Goal: Task Accomplishment & Management: Use online tool/utility

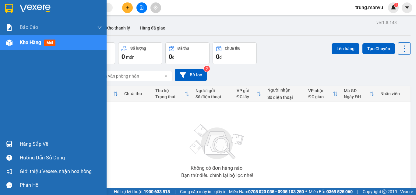
click at [10, 145] on img at bounding box center [9, 144] width 6 height 6
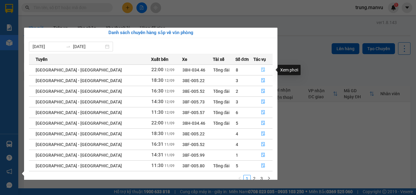
click at [261, 70] on icon "file-done" at bounding box center [263, 70] width 4 height 4
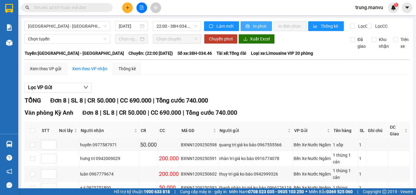
click at [253, 26] on span "In phơi" at bounding box center [260, 26] width 14 height 7
click at [192, 26] on span "22:00 - 38H-034.46" at bounding box center [176, 26] width 41 height 9
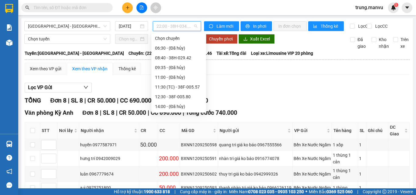
scroll to position [97, 0]
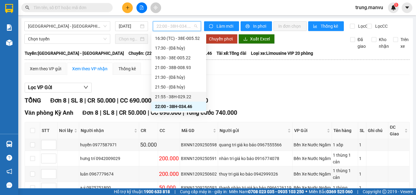
click at [189, 96] on div "21:55 - 38H-029.22" at bounding box center [178, 96] width 47 height 7
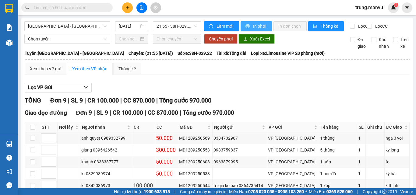
click at [253, 25] on span "In phơi" at bounding box center [260, 26] width 14 height 7
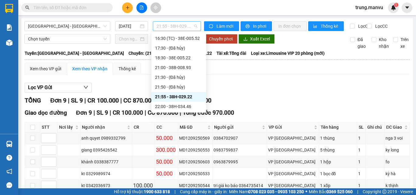
click at [192, 26] on span "21:55 - 38H-029.22" at bounding box center [176, 26] width 41 height 9
click at [193, 68] on div "21:00 - 38B-008.93" at bounding box center [178, 67] width 47 height 7
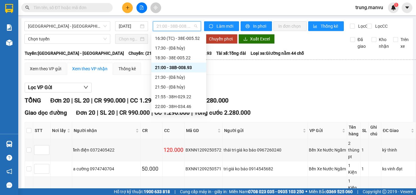
click at [195, 25] on span "21:00 - 38B-008.93" at bounding box center [176, 26] width 41 height 9
click at [191, 37] on div "16:30 (TC) - 38E-005.52" at bounding box center [178, 38] width 47 height 7
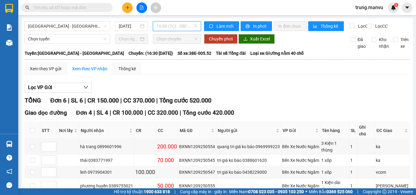
click at [195, 25] on div "16:30 (TC) - 38E-005.52" at bounding box center [177, 26] width 48 height 10
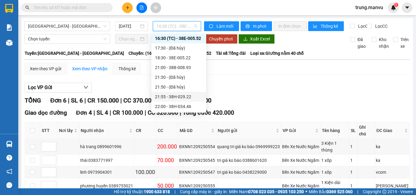
click at [192, 98] on div "21:55 - 38H-029.22" at bounding box center [178, 96] width 47 height 7
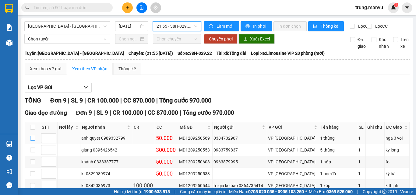
click at [32, 141] on input "checkbox" at bounding box center [32, 138] width 5 height 5
checkbox input "true"
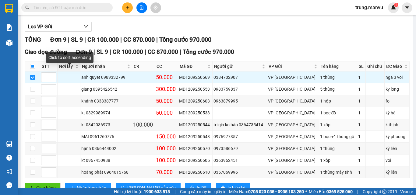
scroll to position [87, 0]
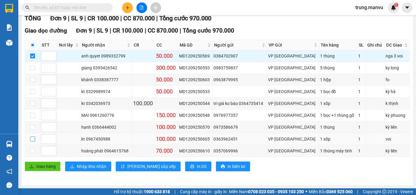
click at [31, 139] on input "checkbox" at bounding box center [32, 139] width 5 height 5
checkbox input "true"
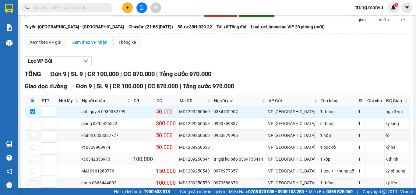
scroll to position [0, 0]
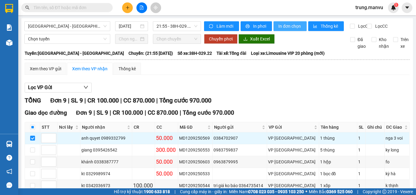
click at [287, 26] on span "In đơn chọn" at bounding box center [289, 26] width 23 height 7
click at [195, 26] on span "21:55 - 38H-029.22" at bounding box center [176, 26] width 41 height 9
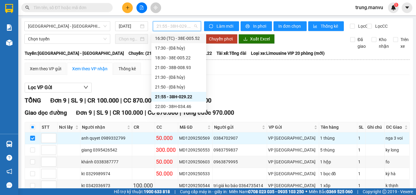
click at [187, 39] on div "16:30 (TC) - 38E-005.52" at bounding box center [178, 38] width 47 height 7
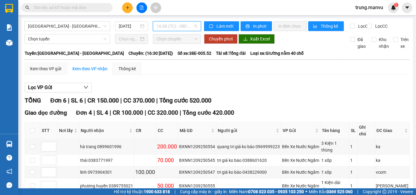
click at [193, 27] on span "16:30 (TC) - 38E-005.52" at bounding box center [176, 26] width 41 height 9
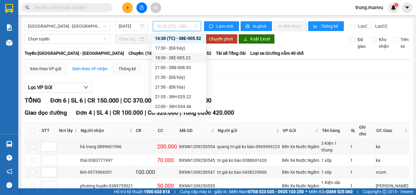
click at [188, 59] on div "18:30 - 38E-005.22" at bounding box center [178, 57] width 47 height 7
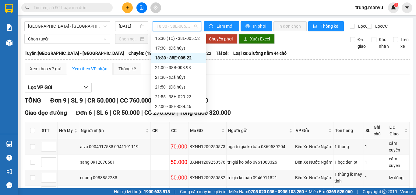
click at [192, 25] on span "18:30 - 38E-005.22" at bounding box center [176, 26] width 41 height 9
click at [188, 97] on div "21:55 - 38H-029.22" at bounding box center [178, 96] width 47 height 7
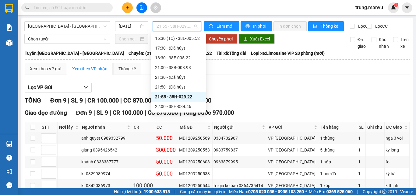
click at [193, 24] on span "21:55 - 38H-029.22" at bounding box center [176, 26] width 41 height 9
click at [185, 106] on div "22:00 - 38H-034.46" at bounding box center [178, 106] width 47 height 7
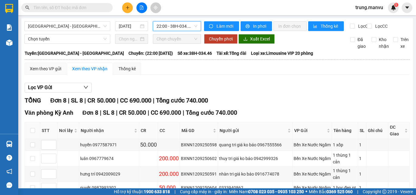
scroll to position [86, 0]
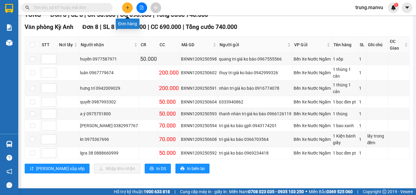
click at [129, 8] on icon "plus" at bounding box center [127, 7] width 4 height 4
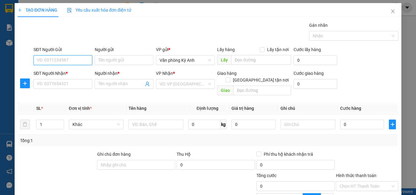
click at [72, 61] on input "SĐT Người Gửi" at bounding box center [62, 60] width 59 height 10
type input "0965442278"
click at [64, 70] on div "0965442278 - kt" at bounding box center [62, 72] width 51 height 7
type input "kt"
type input "0965442278"
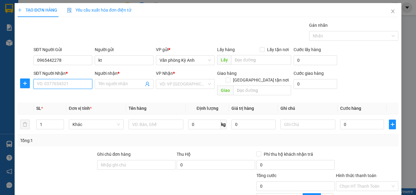
click at [62, 82] on input "SĐT Người Nhận *" at bounding box center [62, 84] width 59 height 10
click at [59, 83] on input "SĐT Người Nhận *" at bounding box center [62, 84] width 59 height 10
type input "0812772007"
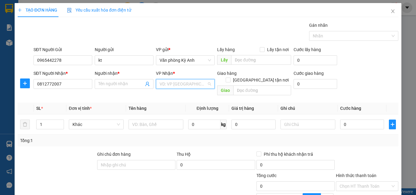
click at [180, 83] on input "search" at bounding box center [183, 83] width 47 height 9
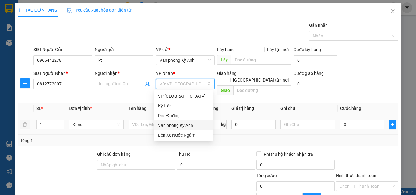
drag, startPoint x: 170, startPoint y: 127, endPoint x: 208, endPoint y: 109, distance: 42.0
click at [181, 124] on div "Văn phòng Kỳ Anh" at bounding box center [183, 125] width 51 height 7
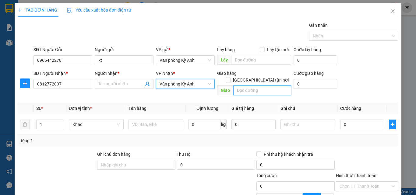
click at [240, 86] on input "text" at bounding box center [262, 91] width 58 height 10
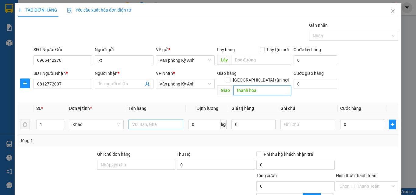
type input "thanh hóa"
click at [138, 120] on input "text" at bounding box center [155, 125] width 55 height 10
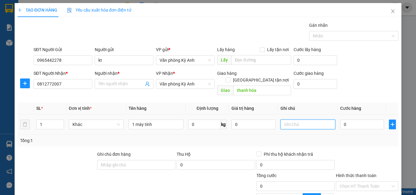
click at [281, 120] on input "text" at bounding box center [307, 125] width 55 height 10
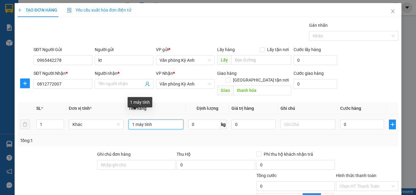
drag, startPoint x: 131, startPoint y: 117, endPoint x: 155, endPoint y: 116, distance: 24.1
click at [155, 120] on input "1 máy tính" at bounding box center [155, 125] width 55 height 10
type input "hai bọc có máy tính"
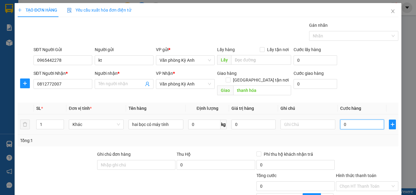
click at [346, 120] on input "0" at bounding box center [362, 125] width 44 height 10
type input "1"
type input "10"
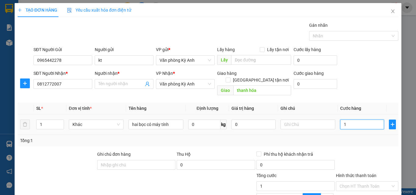
type input "10"
type input "100"
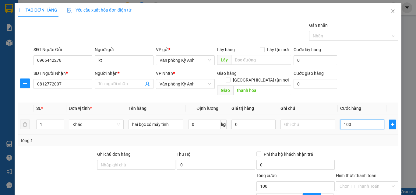
type input "1.000"
type input "10.000"
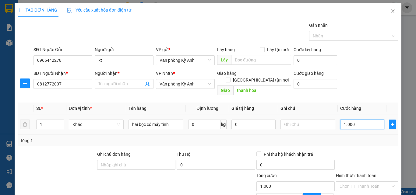
type input "10.000"
type input "100.000"
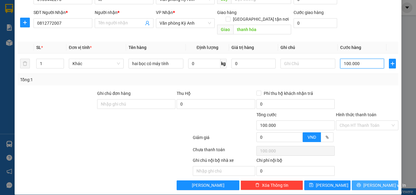
type input "100.000"
click at [372, 182] on span "Lưu và In" at bounding box center [384, 185] width 43 height 7
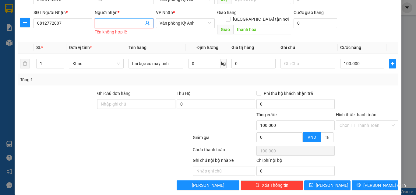
click at [119, 22] on input "Người nhận *" at bounding box center [120, 23] width 45 height 7
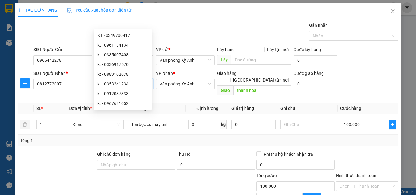
scroll to position [61, 0]
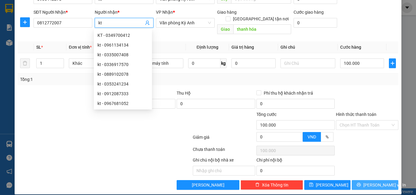
type input "kt"
click at [361, 183] on icon "printer" at bounding box center [359, 185] width 4 height 4
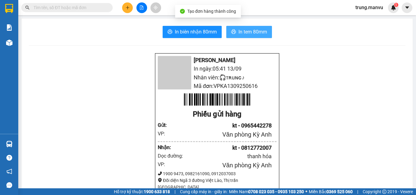
click at [250, 31] on span "In tem 80mm" at bounding box center [252, 32] width 29 height 8
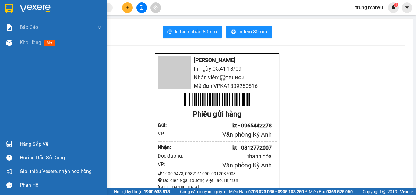
click at [10, 142] on img at bounding box center [9, 144] width 6 height 6
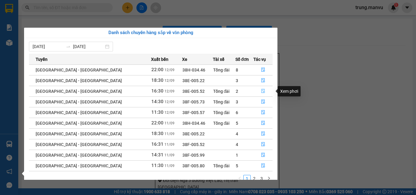
click at [261, 91] on icon "file-done" at bounding box center [263, 91] width 4 height 4
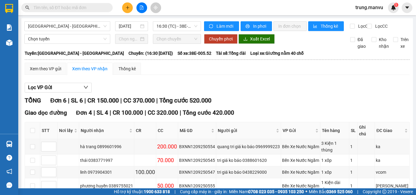
click at [98, 6] on input "text" at bounding box center [69, 7] width 72 height 7
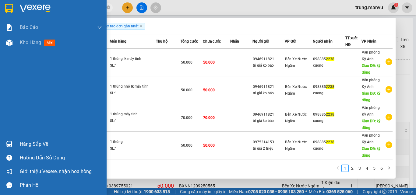
type input "2238"
click at [9, 142] on img at bounding box center [9, 144] width 6 height 6
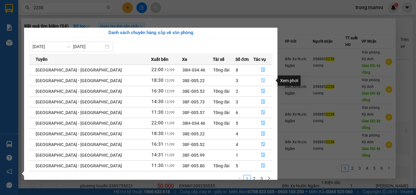
click at [261, 81] on button "button" at bounding box center [263, 81] width 19 height 10
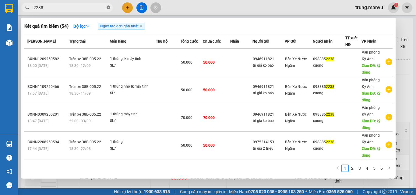
click at [109, 8] on icon "close-circle" at bounding box center [109, 7] width 4 height 4
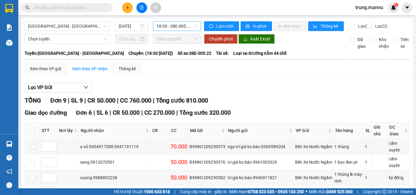
click at [190, 26] on span "18:30 - 38E-005.22" at bounding box center [176, 26] width 41 height 9
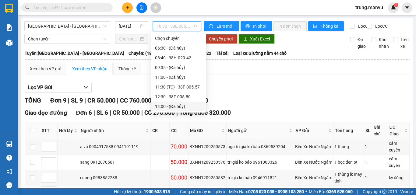
click at [229, 85] on div "Xem theo VP gửi Xem theo VP nhận Thống kê Lọc VP Gửi TỔNG Đơn 9 | SL 9 | CR 50…" at bounding box center [217, 196] width 385 height 266
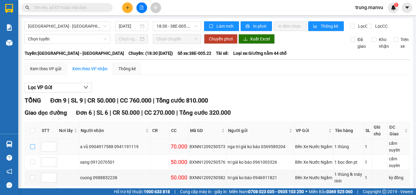
click at [33, 144] on input "checkbox" at bounding box center [32, 146] width 5 height 5
checkbox input "true"
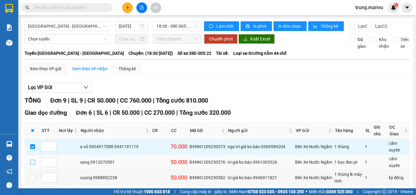
click at [34, 160] on input "checkbox" at bounding box center [32, 162] width 5 height 5
checkbox input "true"
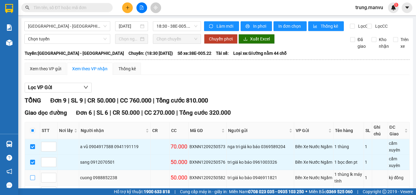
click at [33, 175] on input "checkbox" at bounding box center [32, 177] width 5 height 5
checkbox input "true"
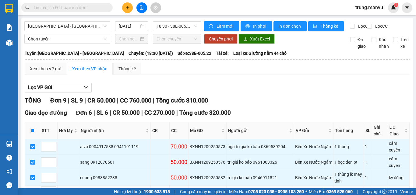
click at [32, 189] on input "checkbox" at bounding box center [32, 191] width 5 height 5
checkbox input "true"
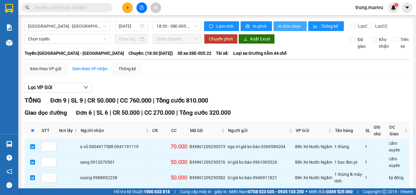
click at [281, 25] on span "In đơn chọn" at bounding box center [289, 26] width 23 height 7
click at [128, 5] on button at bounding box center [127, 7] width 11 height 11
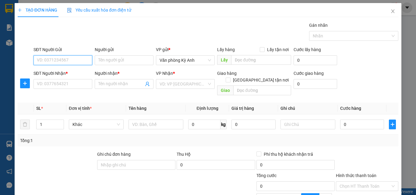
click at [76, 61] on input "SĐT Người Gửi" at bounding box center [62, 60] width 59 height 10
type input "0332832387"
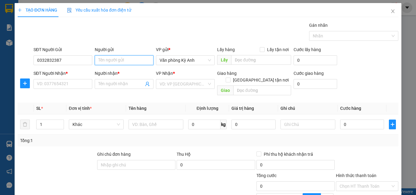
click at [119, 58] on input "Người gửi" at bounding box center [124, 60] width 59 height 10
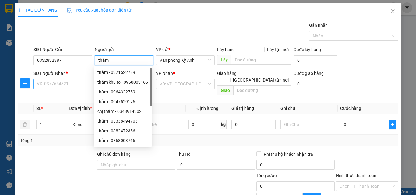
type input "thắm"
click at [65, 84] on input "SĐT Người Nhận *" at bounding box center [62, 84] width 59 height 10
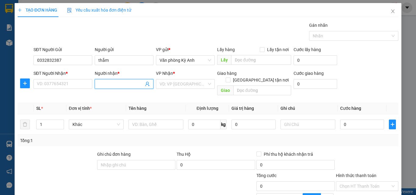
click at [98, 81] on input "Người nhận *" at bounding box center [120, 84] width 45 height 7
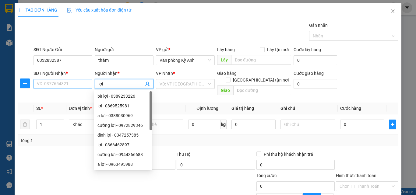
type input "lợi"
click at [69, 86] on input "SĐT Người Nhận *" at bounding box center [62, 84] width 59 height 10
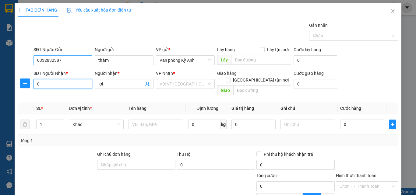
type input "0"
drag, startPoint x: 36, startPoint y: 61, endPoint x: 65, endPoint y: 61, distance: 29.5
click at [65, 61] on input "0332832387" at bounding box center [62, 60] width 59 height 10
click at [53, 82] on input "0" at bounding box center [62, 84] width 59 height 10
type input "0"
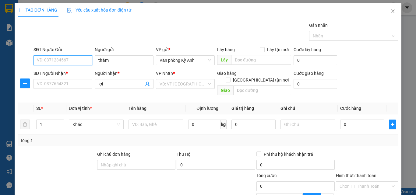
click at [58, 58] on input "SĐT Người Gửi" at bounding box center [62, 60] width 59 height 10
type input "0368369234"
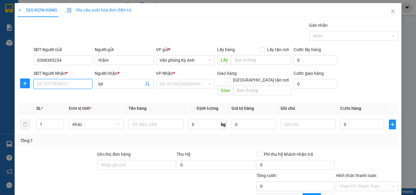
click at [60, 83] on input "SĐT Người Nhận *" at bounding box center [62, 84] width 59 height 10
type input "0332832387"
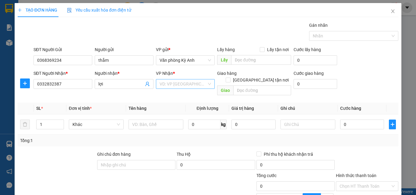
click at [176, 82] on input "search" at bounding box center [183, 83] width 47 height 9
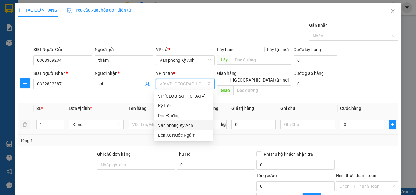
drag, startPoint x: 165, startPoint y: 126, endPoint x: 186, endPoint y: 110, distance: 26.1
click at [167, 124] on div "Văn phòng Kỳ Anh" at bounding box center [183, 125] width 51 height 7
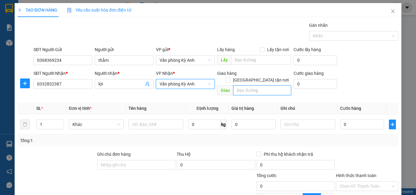
click at [251, 86] on input "text" at bounding box center [262, 91] width 58 height 10
type input "h"
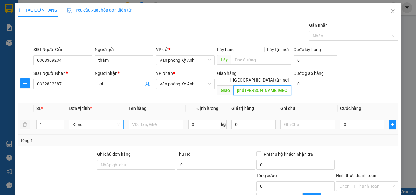
click at [83, 120] on span "Khác" at bounding box center [95, 124] width 47 height 9
type input "phủ lý hà nam"
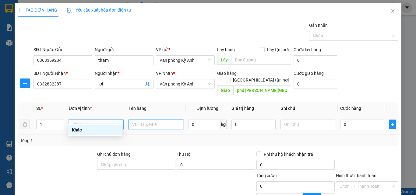
click at [134, 120] on input "text" at bounding box center [155, 125] width 55 height 10
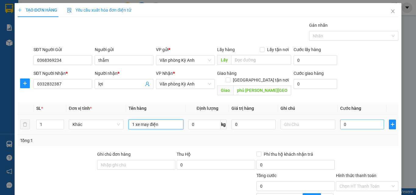
type input "1 xe may điện"
click at [351, 120] on input "0" at bounding box center [362, 125] width 44 height 10
type input "3"
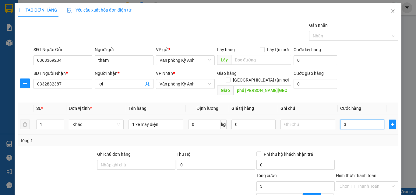
type input "35"
type input "350"
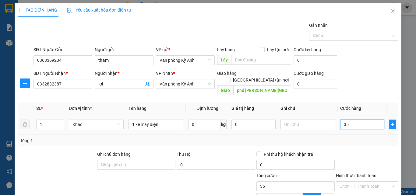
type input "350"
type input "3.500"
type input "35.000"
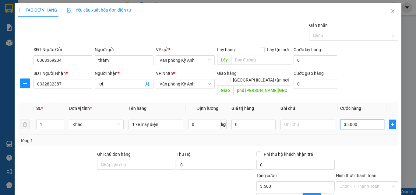
type input "35.000"
type input "350.000"
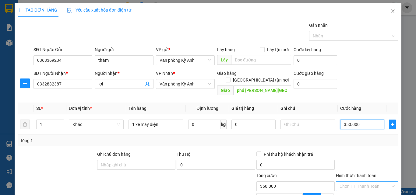
type input "350.000"
click at [372, 182] on input "Hình thức thanh toán" at bounding box center [364, 186] width 51 height 9
type input "0"
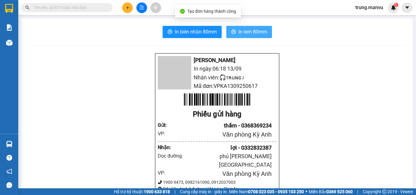
click at [248, 31] on span "In tem 80mm" at bounding box center [252, 32] width 29 height 8
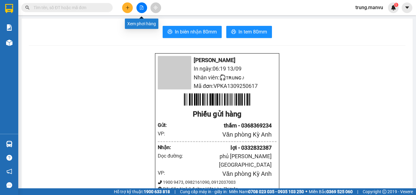
click at [142, 10] on button at bounding box center [141, 7] width 11 height 11
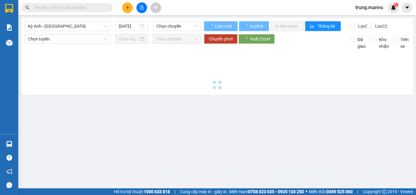
type input "13/09/2025"
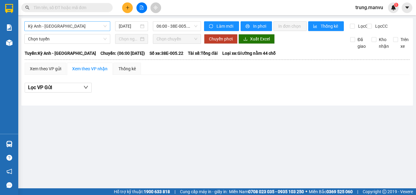
click at [96, 25] on span "Kỳ Anh - Hà Nội" at bounding box center [67, 26] width 79 height 9
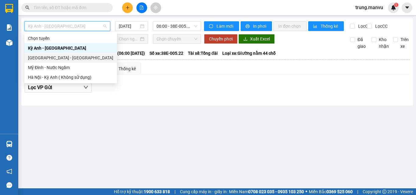
click at [72, 59] on div "Hà Nội - Kỳ Anh" at bounding box center [70, 57] width 85 height 7
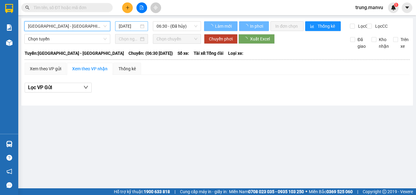
click at [135, 26] on input "13/09/2025" at bounding box center [129, 26] width 20 height 7
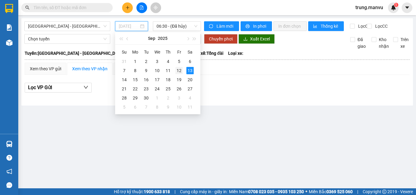
click at [179, 70] on div "12" at bounding box center [178, 70] width 7 height 7
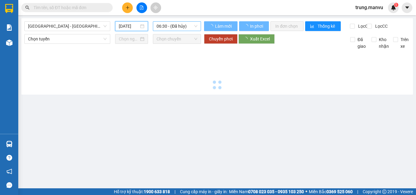
type input "12/09/2025"
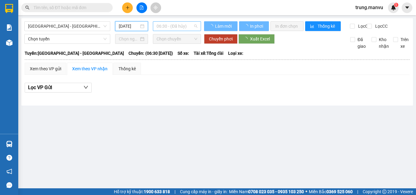
click at [182, 24] on span "06:30 - (Đã hủy)" at bounding box center [176, 26] width 41 height 9
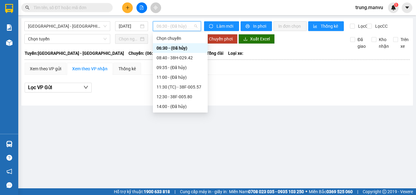
click at [186, 132] on div "16:30 (TC) - 38E-005.52" at bounding box center [179, 135] width 47 height 7
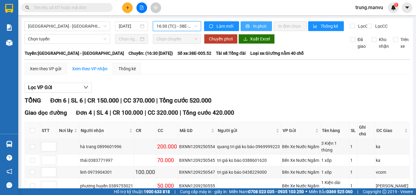
click at [260, 28] on span "In phơi" at bounding box center [260, 26] width 14 height 7
click at [97, 9] on input "text" at bounding box center [69, 7] width 72 height 7
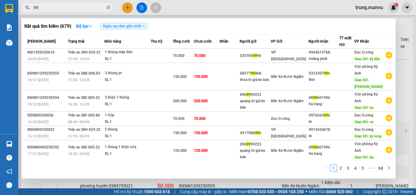
type input "9"
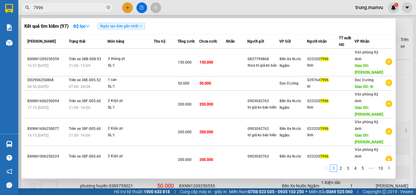
type input "7996"
click at [402, 22] on div at bounding box center [208, 97] width 416 height 195
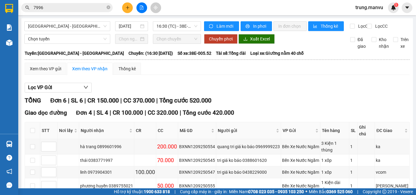
click at [78, 27] on span "Hà Nội - Kỳ Anh" at bounding box center [67, 26] width 79 height 9
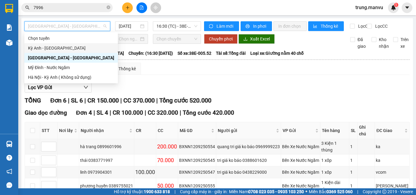
click at [53, 50] on div "Kỳ Anh - Hà Nội" at bounding box center [71, 48] width 86 height 7
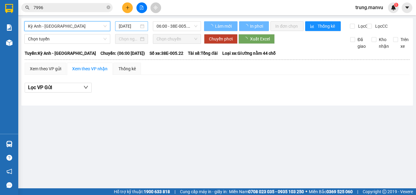
click at [125, 28] on input "13/09/2025" at bounding box center [129, 26] width 20 height 7
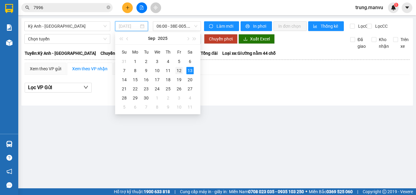
click at [176, 71] on div "12" at bounding box center [178, 70] width 7 height 7
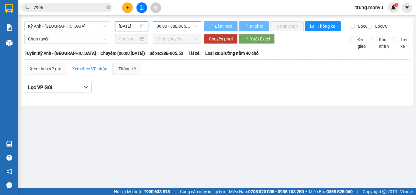
type input "12/09/2025"
click at [172, 29] on span "06:00 - 38E-005.52" at bounding box center [176, 26] width 41 height 9
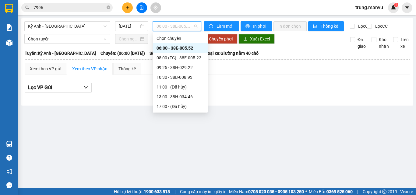
click at [193, 142] on div "21:00 - 38H-029.42" at bounding box center [179, 145] width 47 height 7
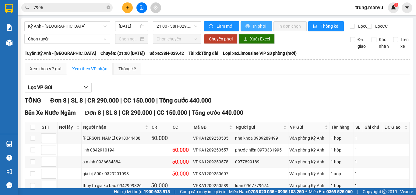
click at [255, 26] on span "In phơi" at bounding box center [260, 26] width 14 height 7
click at [401, 88] on div "Lọc VP Gửi TỔNG Đơn 8 | SL 8 | CR 290.000 | CC 150.000 | Tổng cước 440.000 Bến…" at bounding box center [217, 165] width 385 height 170
drag, startPoint x: 405, startPoint y: 88, endPoint x: 415, endPoint y: 87, distance: 9.7
click at [413, 88] on main "Kỳ Anh - Hà Nội 12/09/2025 21:00 - 38H-029.42 Làm mới In phơi In đơn chọn Thống…" at bounding box center [208, 94] width 416 height 188
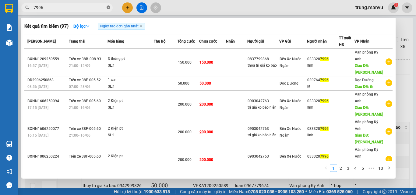
click at [109, 6] on icon "close-circle" at bounding box center [109, 7] width 4 height 4
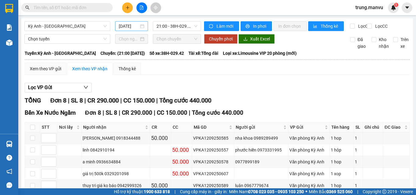
click at [130, 25] on input "12/09/2025" at bounding box center [129, 26] width 20 height 7
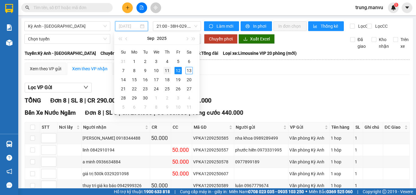
click at [167, 69] on div "11" at bounding box center [166, 70] width 7 height 7
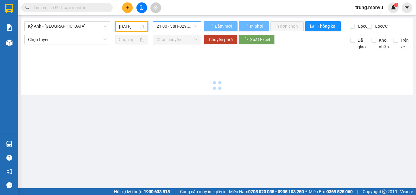
click at [175, 26] on span "21:00 - 38H-029.42" at bounding box center [176, 26] width 41 height 9
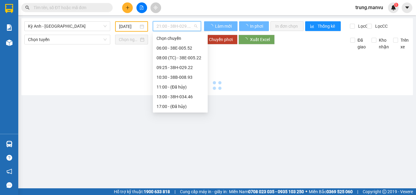
click at [184, 142] on div "21:00 - 38H-029.42" at bounding box center [179, 145] width 47 height 7
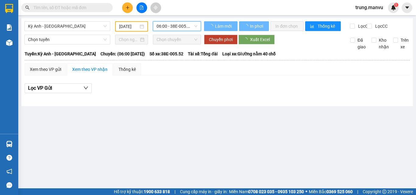
click at [185, 28] on span "06:00 - 38E-005.52" at bounding box center [176, 26] width 41 height 9
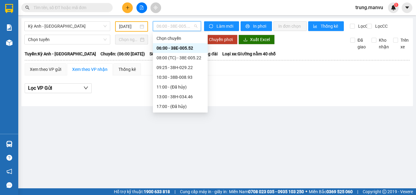
click at [182, 142] on div "21:00 - 38H-029.42" at bounding box center [179, 145] width 47 height 7
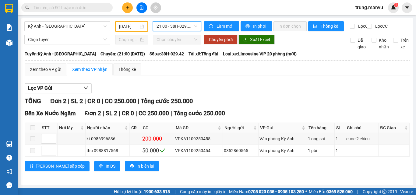
click at [128, 26] on input "11/09/2025" at bounding box center [128, 26] width 19 height 7
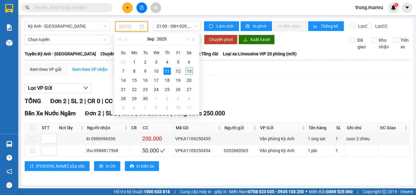
click at [178, 71] on div "12" at bounding box center [177, 71] width 7 height 7
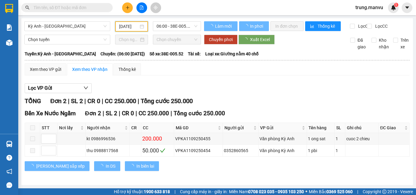
type input "12/09/2025"
click at [173, 29] on span "06:00 - 38E-005.52" at bounding box center [176, 26] width 41 height 9
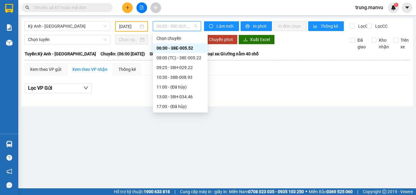
click at [183, 142] on div "21:00 - 38H-029.42" at bounding box center [179, 145] width 47 height 7
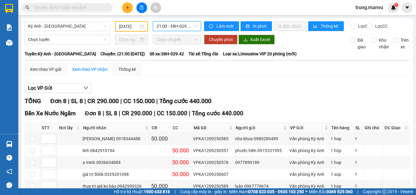
click at [173, 27] on span "21:00 - 38H-029.42" at bounding box center [176, 26] width 41 height 9
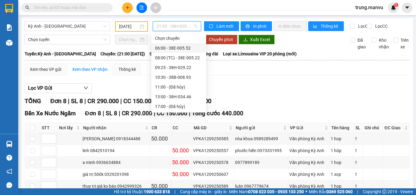
click at [172, 47] on div "06:00 - 38E-005.52" at bounding box center [178, 48] width 47 height 7
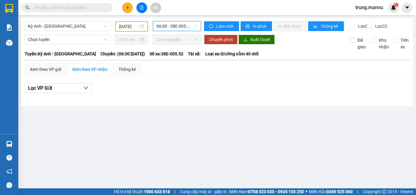
click at [177, 26] on span "06:00 - 38E-005.52" at bounding box center [176, 26] width 41 height 9
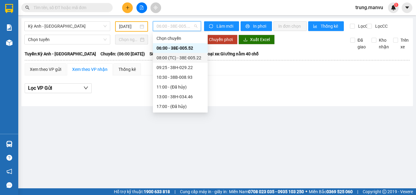
click at [182, 59] on div "08:00 (TC) - 38E-005.22" at bounding box center [179, 57] width 47 height 7
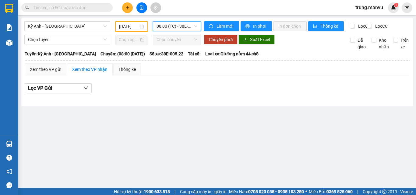
click at [182, 32] on div "Kỳ Anh - Hà Nội 12/09/2025 08:00 08:00 (TC) - 38E-005.22" at bounding box center [112, 26] width 177 height 10
click at [186, 28] on span "08:00 (TC) - 38E-005.22" at bounding box center [176, 26] width 41 height 9
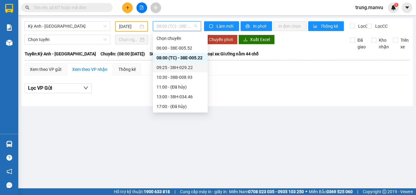
click at [186, 66] on div "09:25 - 38H-029.22" at bounding box center [179, 67] width 47 height 7
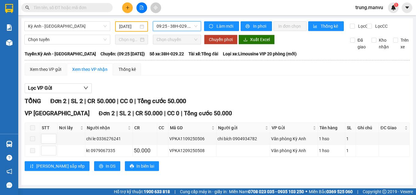
click at [182, 29] on span "09:25 - 38H-029.22" at bounding box center [176, 26] width 41 height 9
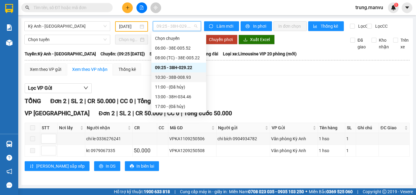
click at [178, 79] on div "10:30 - 38B-008.93" at bounding box center [178, 77] width 47 height 7
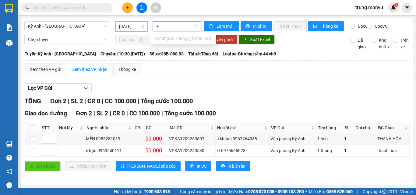
type input "+"
click at [227, 87] on div "Lọc VP Gửi TỔNG Đơn 2 | SL 2 | CR 0 | CC 100.000 | Tổng cước 100.000 Giao dọc …" at bounding box center [217, 129] width 385 height 98
click at [181, 23] on span "10:30 - 38B-008.93" at bounding box center [176, 26] width 41 height 9
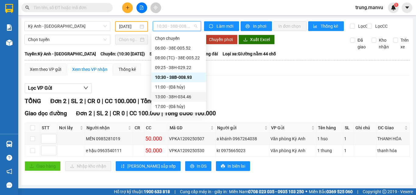
click at [181, 100] on div "13:00 - 38H-034.46" at bounding box center [178, 96] width 47 height 7
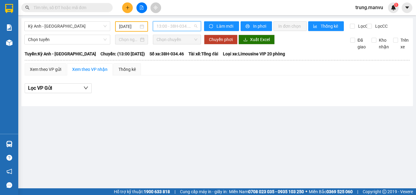
click at [172, 26] on span "13:00 - 38H-034.46" at bounding box center [176, 26] width 41 height 9
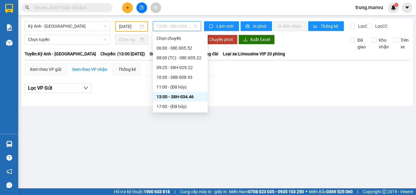
click at [190, 142] on div "21:00 - 38H-029.42" at bounding box center [179, 145] width 47 height 7
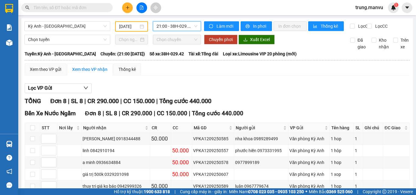
click at [98, 11] on input "text" at bounding box center [69, 7] width 72 height 7
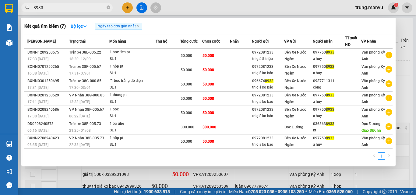
type input "8933"
click at [206, 8] on div at bounding box center [208, 97] width 416 height 195
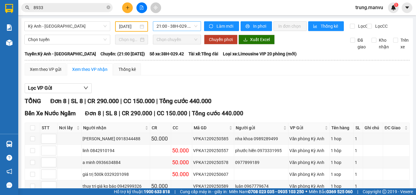
click at [168, 25] on span "21:00 - 38H-029.42" at bounding box center [176, 26] width 41 height 9
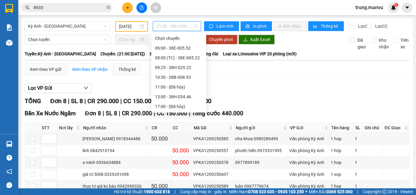
click at [171, 152] on div "21:25 - 38F-005.73" at bounding box center [178, 155] width 47 height 7
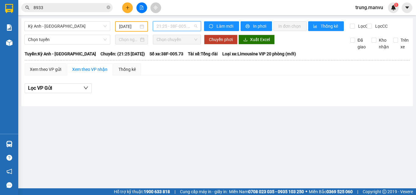
click at [187, 30] on span "21:25 - 38F-005.73" at bounding box center [176, 26] width 41 height 9
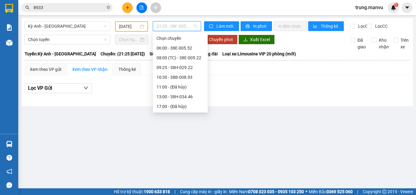
click at [188, 171] on div "22:00 - 38F-005.57" at bounding box center [179, 174] width 47 height 7
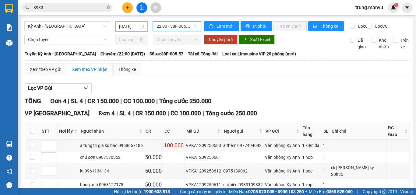
click at [65, 9] on input "8933" at bounding box center [69, 7] width 72 height 7
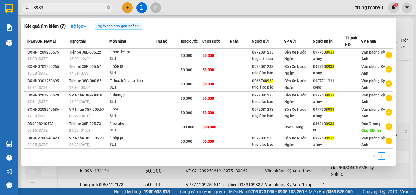
click at [65, 9] on input "8933" at bounding box center [69, 7] width 72 height 7
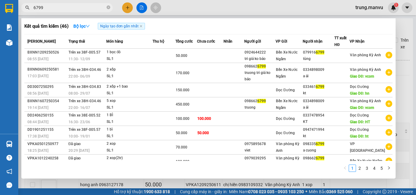
type input "6799"
click at [171, 13] on div at bounding box center [208, 97] width 416 height 195
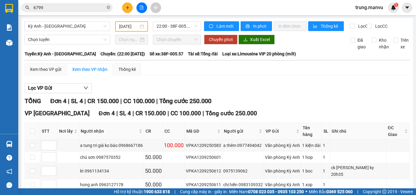
click at [57, 6] on input "6799" at bounding box center [69, 7] width 72 height 7
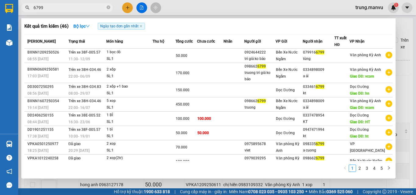
click at [57, 6] on input "6799" at bounding box center [69, 7] width 72 height 7
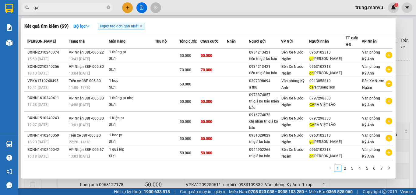
type input "g"
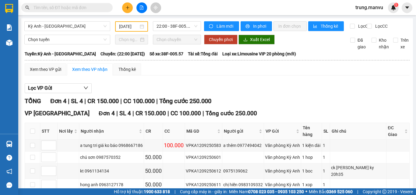
click at [75, 5] on input "text" at bounding box center [69, 7] width 72 height 7
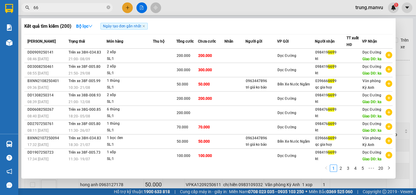
type input "6"
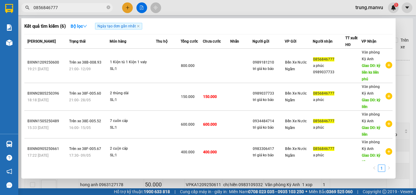
type input "0856846777"
click at [76, 5] on input "0856846777" at bounding box center [69, 7] width 72 height 7
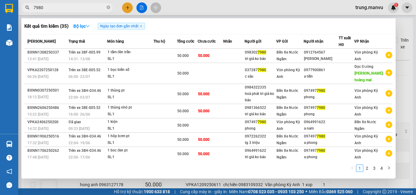
type input "7980"
click at [125, 8] on div at bounding box center [208, 97] width 416 height 195
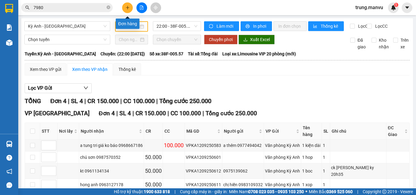
click at [125, 8] on icon "plus" at bounding box center [127, 7] width 4 height 4
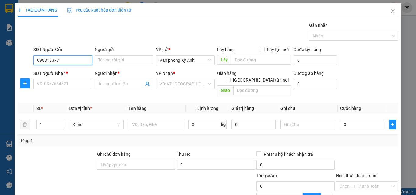
type input "0988183777"
click at [69, 73] on div "0988183777 - quốc" at bounding box center [62, 72] width 51 height 7
type input "quốc"
type input "0988183777"
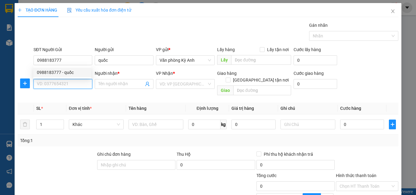
click at [67, 81] on input "SĐT Người Nhận *" at bounding box center [62, 84] width 59 height 10
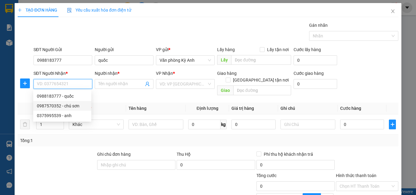
click at [69, 106] on div "0987570352 - chú sơn" at bounding box center [62, 106] width 51 height 7
type input "0987570352"
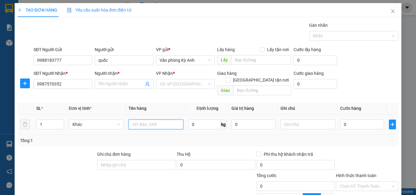
click at [154, 120] on input "text" at bounding box center [155, 125] width 55 height 10
type input "1"
type input "chú sơn"
type input "1 xop"
type input "5"
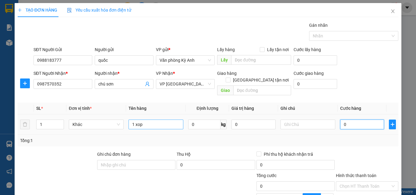
type input "5"
type input "50"
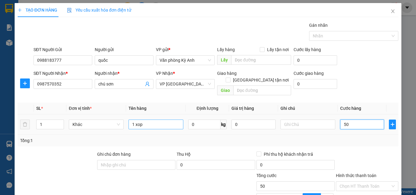
type input "500"
type input "5.000"
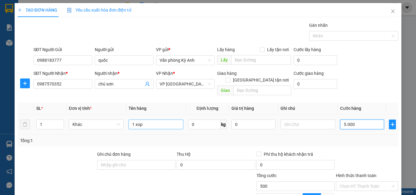
type input "5.000"
type input "50.000"
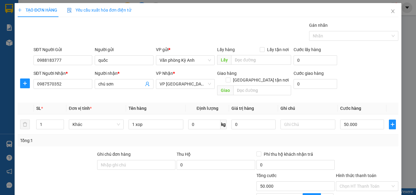
click at [368, 151] on div at bounding box center [367, 161] width 64 height 21
click at [351, 182] on input "Hình thức thanh toán" at bounding box center [364, 186] width 51 height 9
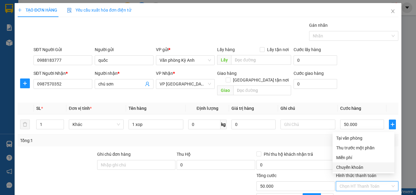
click at [346, 168] on div "Chuyển khoản" at bounding box center [363, 167] width 54 height 7
type input "0"
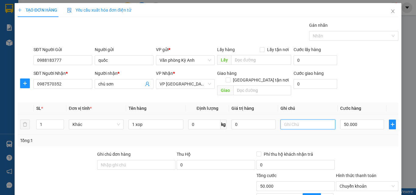
click at [308, 120] on input "text" at bounding box center [307, 125] width 55 height 10
type input "ck tran van quoc 8h16"
click at [299, 137] on div "Tổng: 1" at bounding box center [208, 140] width 376 height 7
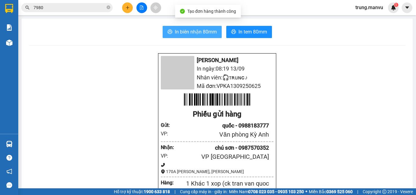
click at [182, 28] on button "In biên nhận 80mm" at bounding box center [192, 32] width 59 height 12
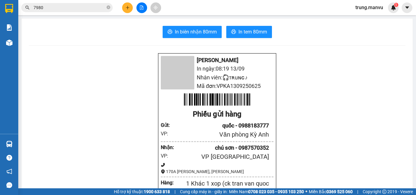
click at [72, 11] on span "7980" at bounding box center [66, 7] width 91 height 9
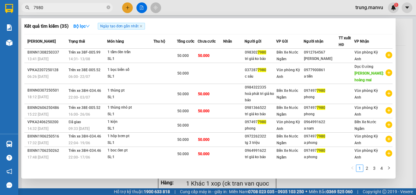
click at [71, 7] on input "7980" at bounding box center [69, 7] width 72 height 7
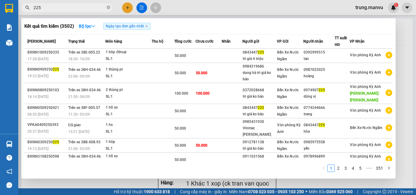
type input "225"
click at [194, 5] on div at bounding box center [208, 97] width 416 height 195
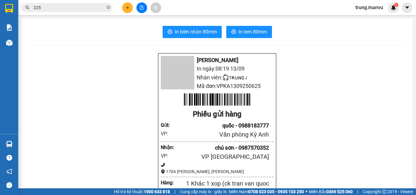
click at [141, 7] on icon "file-add" at bounding box center [141, 7] width 4 height 4
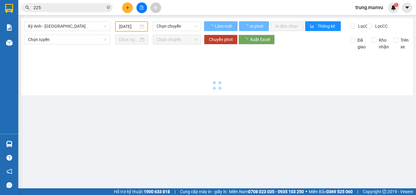
type input "13/09/2025"
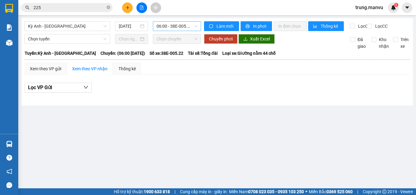
click at [156, 25] on div "06:00 - 38E-005.22" at bounding box center [177, 26] width 48 height 10
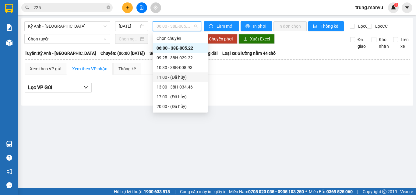
click at [125, 137] on main "Kỳ Anh - Hà Nội 13/09/2025 06:00 - 38E-005.22 Làm mới In phơi In đơn chọn Thống…" at bounding box center [208, 94] width 416 height 188
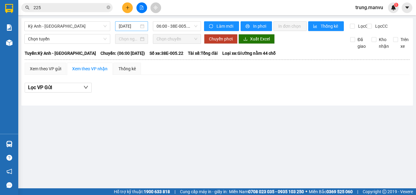
click at [126, 25] on input "13/09/2025" at bounding box center [129, 26] width 20 height 7
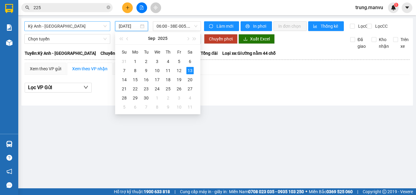
click at [99, 23] on span "Kỳ Anh - Hà Nội" at bounding box center [67, 26] width 79 height 9
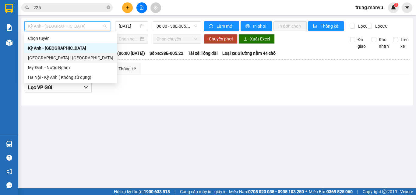
click at [61, 57] on div "Hà Nội - Kỳ Anh" at bounding box center [70, 57] width 85 height 7
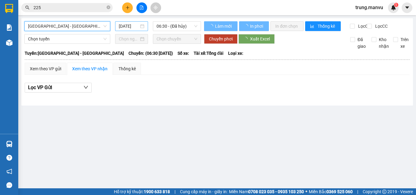
click at [132, 26] on input "13/09/2025" at bounding box center [129, 26] width 20 height 7
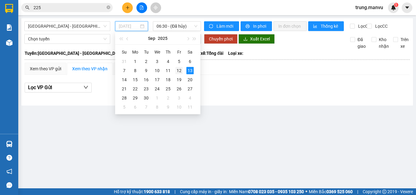
click at [176, 71] on div "12" at bounding box center [178, 70] width 7 height 7
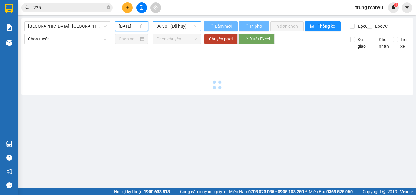
type input "12/09/2025"
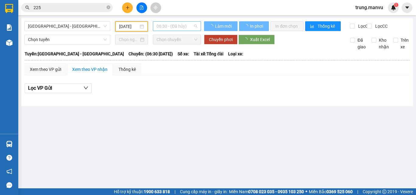
click at [179, 27] on span "06:30 - (Đã hủy)" at bounding box center [176, 26] width 41 height 9
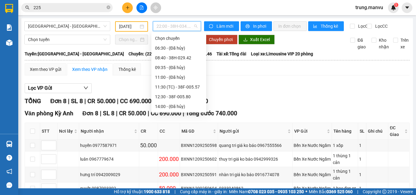
click at [171, 25] on span "22:00 - 38H-034.46" at bounding box center [176, 26] width 41 height 9
click at [84, 27] on span "Hà Nội - Kỳ Anh" at bounding box center [67, 26] width 79 height 9
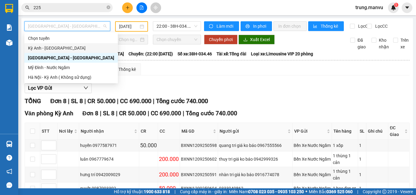
click at [71, 48] on div "Kỳ Anh - Hà Nội" at bounding box center [71, 48] width 86 height 7
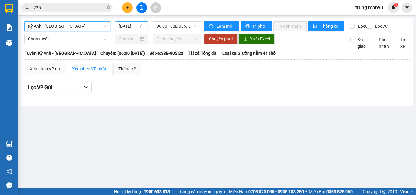
click at [132, 25] on input "13/09/2025" at bounding box center [129, 26] width 20 height 7
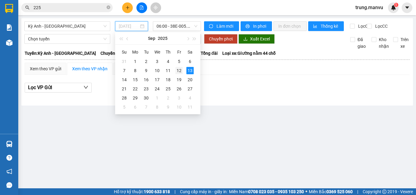
click at [181, 67] on div "12" at bounding box center [178, 70] width 7 height 7
type input "12/09/2025"
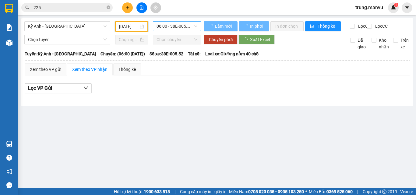
click at [175, 24] on span "06:00 - 38E-005.52" at bounding box center [176, 26] width 41 height 9
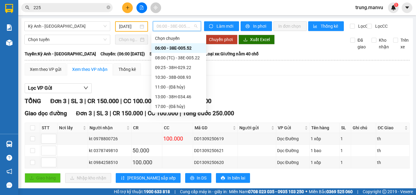
click at [179, 141] on div "21:00 - 38H-029.42" at bounding box center [178, 146] width 55 height 10
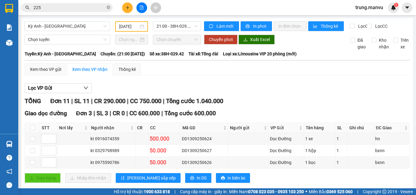
click at [64, 8] on input "225" at bounding box center [69, 7] width 72 height 7
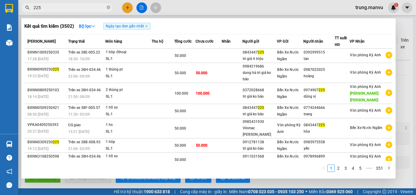
paste input "096452221"
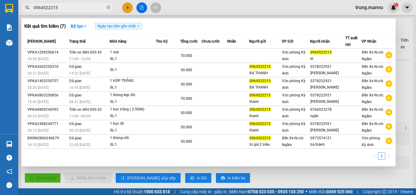
click at [202, 9] on div at bounding box center [208, 97] width 416 height 195
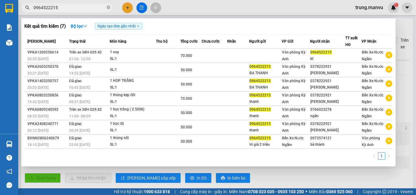
click at [82, 9] on input "0964522215" at bounding box center [69, 7] width 72 height 7
paste input "349700412"
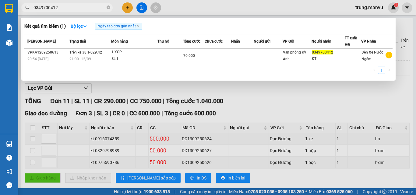
click at [206, 14] on div at bounding box center [208, 97] width 416 height 195
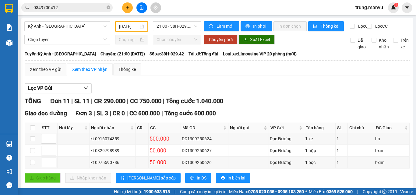
click at [95, 8] on input "0349700412" at bounding box center [69, 7] width 72 height 7
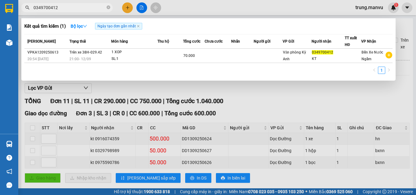
paste input "886321484"
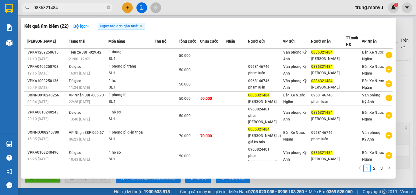
click at [194, 13] on div at bounding box center [208, 97] width 416 height 195
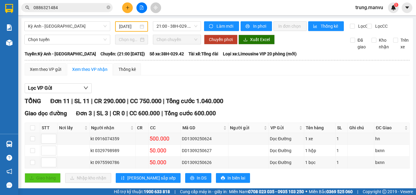
click at [81, 6] on input "0886321484" at bounding box center [69, 7] width 72 height 7
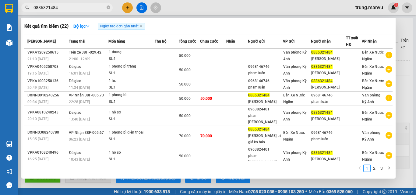
click at [216, 12] on div at bounding box center [208, 97] width 416 height 195
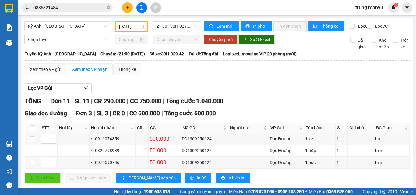
click at [93, 4] on input "0886321484" at bounding box center [69, 7] width 72 height 7
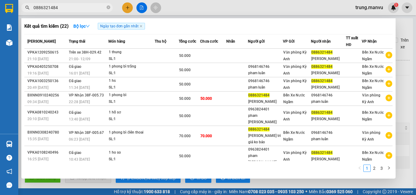
paste input "964522215"
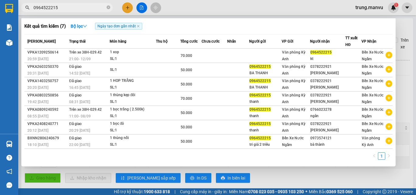
click at [185, 13] on div at bounding box center [208, 97] width 416 height 195
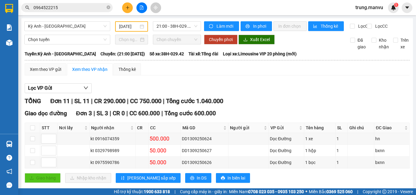
click at [90, 11] on span "0964522215" at bounding box center [66, 7] width 91 height 9
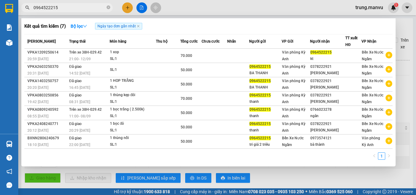
click at [91, 9] on input "0964522215" at bounding box center [69, 7] width 72 height 7
paste input "349700412"
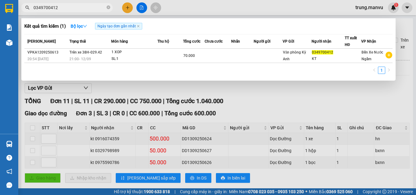
type input "0349700412"
click at [173, 125] on div at bounding box center [208, 97] width 416 height 195
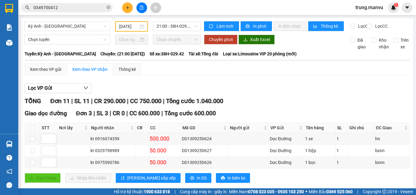
click at [142, 7] on icon "file-add" at bounding box center [141, 7] width 4 height 4
click at [128, 25] on input "12/09/2025" at bounding box center [128, 26] width 19 height 7
click at [89, 31] on div "Kỳ Anh - Hà Nội" at bounding box center [67, 26] width 91 height 10
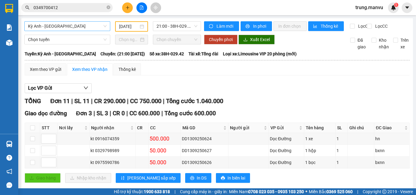
click at [73, 28] on span "Kỳ Anh - Hà Nội" at bounding box center [67, 26] width 79 height 9
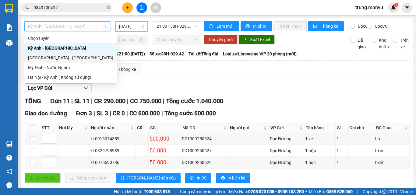
click at [58, 59] on div "Hà Nội - Kỳ Anh" at bounding box center [70, 57] width 85 height 7
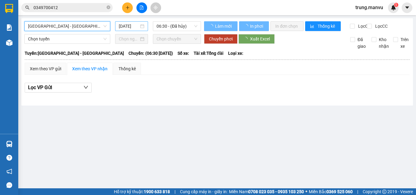
click at [134, 26] on input "13/09/2025" at bounding box center [129, 26] width 20 height 7
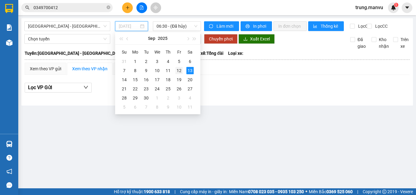
click at [180, 68] on div "12" at bounding box center [178, 70] width 7 height 7
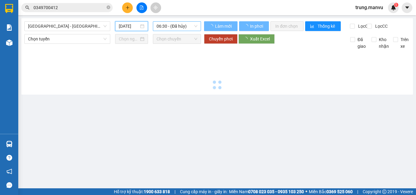
click at [173, 25] on span "06:30 - (Đã hủy)" at bounding box center [176, 26] width 41 height 9
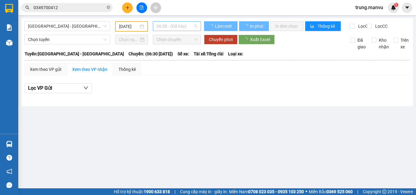
type input "12/09/2025"
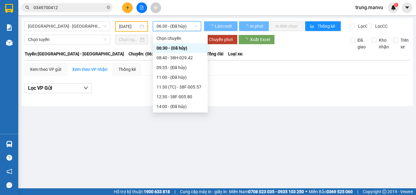
click at [175, 27] on span "06:30 - (Đã hủy)" at bounding box center [176, 26] width 41 height 9
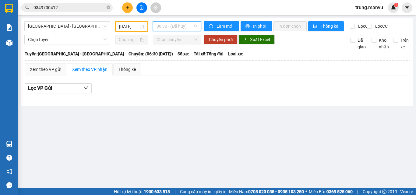
click at [190, 23] on span "06:30 - (Đã hủy)" at bounding box center [176, 26] width 41 height 9
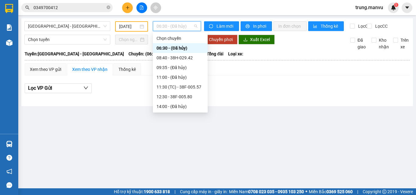
click at [180, 152] on div "18:30 - 38E-005.22" at bounding box center [179, 155] width 47 height 7
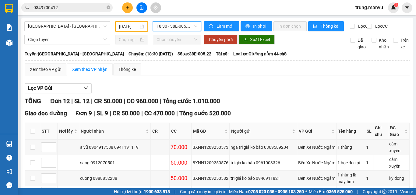
click at [166, 27] on span "18:30 - 38E-005.22" at bounding box center [176, 26] width 41 height 9
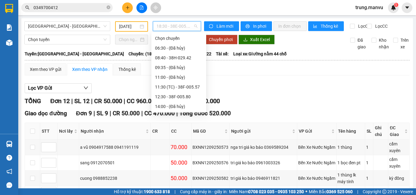
click at [188, 132] on div "16:30 (TC) - 38E-005.52" at bounding box center [178, 135] width 47 height 7
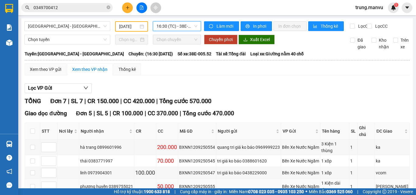
click at [123, 183] on div "phương huyền 0389755021" at bounding box center [106, 186] width 53 height 7
click at [90, 8] on input "0349700412" at bounding box center [69, 7] width 72 height 7
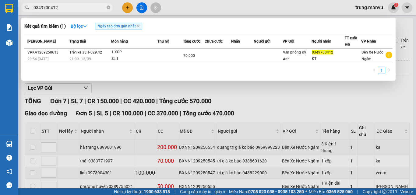
paste input "89755021"
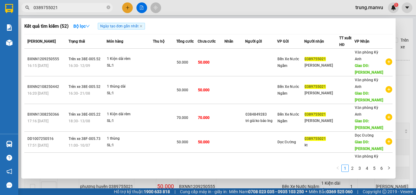
type input "0389755021"
click at [260, 8] on div at bounding box center [208, 97] width 416 height 195
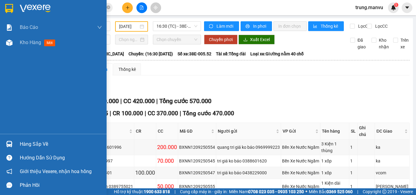
click at [34, 6] on img at bounding box center [35, 8] width 31 height 9
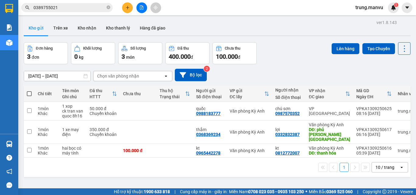
click at [78, 9] on input "0389755021" at bounding box center [69, 7] width 72 height 7
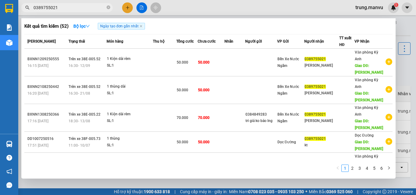
click at [78, 9] on input "0389755021" at bounding box center [69, 7] width 72 height 7
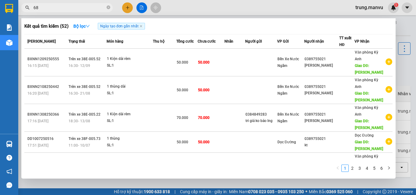
type input "687"
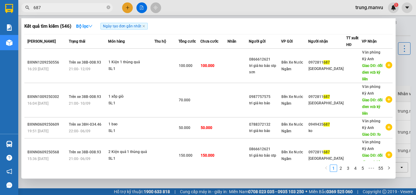
click at [81, 7] on input "687" at bounding box center [69, 7] width 72 height 7
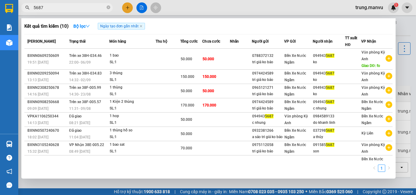
type input "5687"
click at [78, 9] on input "5687" at bounding box center [69, 7] width 72 height 7
drag, startPoint x: 88, startPoint y: 10, endPoint x: 93, endPoint y: 9, distance: 4.7
click at [89, 10] on input "980" at bounding box center [69, 7] width 72 height 7
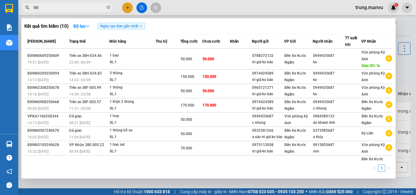
type input "9"
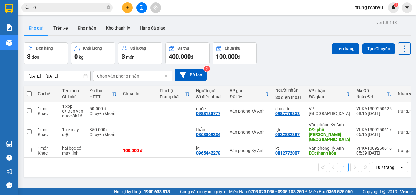
click at [57, 7] on input "9" at bounding box center [69, 7] width 72 height 7
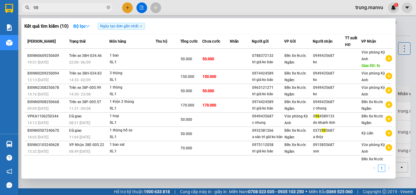
type input "980"
click at [56, 8] on input "980" at bounding box center [69, 7] width 72 height 7
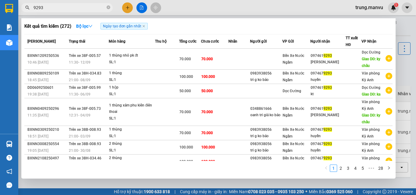
type input "9293"
click at [184, 6] on div at bounding box center [208, 97] width 416 height 195
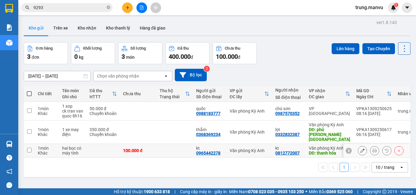
click at [156, 144] on td at bounding box center [174, 151] width 37 height 14
checkbox input "true"
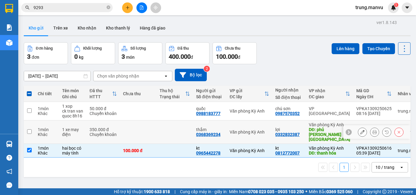
click at [168, 121] on td at bounding box center [174, 132] width 37 height 23
checkbox input "true"
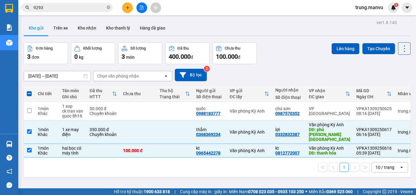
drag, startPoint x: 199, startPoint y: 120, endPoint x: 242, endPoint y: 136, distance: 45.9
click at [242, 136] on div "Chi tiết Tên món Ghi chú Đã thu HTTT Chưa thu Thu hộ Trạng thái Người gửi Số đi…" at bounding box center [217, 131] width 387 height 91
click at [234, 162] on div "1 10 / trang open" at bounding box center [217, 167] width 382 height 10
click at [276, 158] on div "1 10 / trang open" at bounding box center [217, 167] width 387 height 19
click at [333, 43] on button "Lên hàng" at bounding box center [346, 48] width 28 height 11
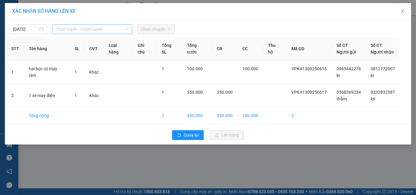
click at [85, 28] on span "Chọn tuyến - nhóm tuyến" at bounding box center [92, 29] width 73 height 9
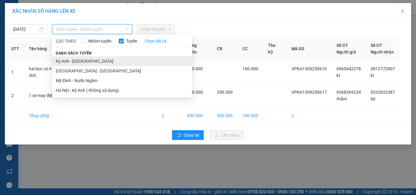
click at [94, 61] on li "Kỳ Anh - Hà Nội" at bounding box center [122, 61] width 140 height 10
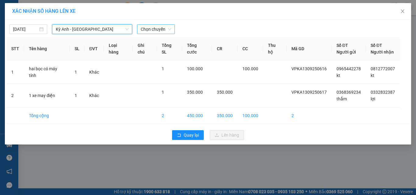
click at [153, 27] on span "Chọn chuyến" at bounding box center [156, 29] width 30 height 9
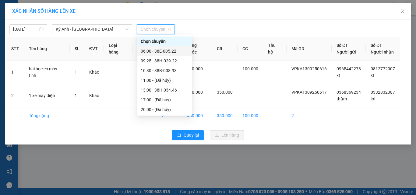
click at [161, 49] on div "06:00 - 38E-005.22" at bounding box center [164, 51] width 47 height 7
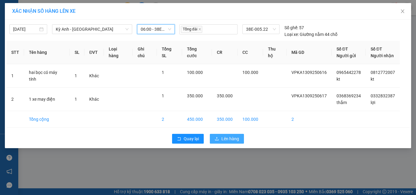
click at [229, 140] on span "Lên hàng" at bounding box center [230, 138] width 18 height 7
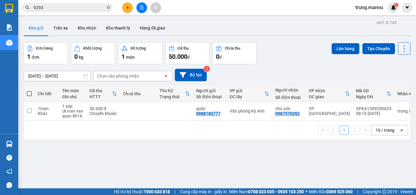
click at [125, 8] on button at bounding box center [127, 7] width 11 height 11
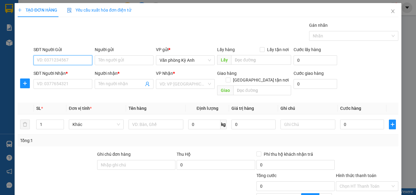
click at [59, 59] on input "SĐT Người Gửi" at bounding box center [62, 60] width 59 height 10
type input "0966242797"
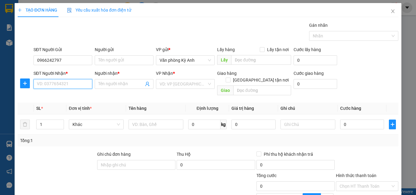
click at [73, 82] on input "SĐT Người Nhận *" at bounding box center [62, 84] width 59 height 10
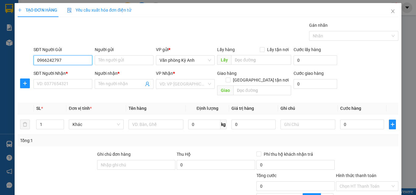
click at [58, 56] on input "0966242797" at bounding box center [62, 60] width 59 height 10
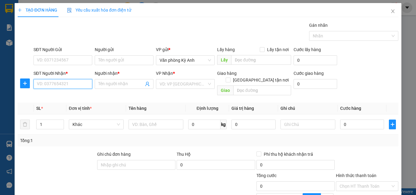
click at [58, 83] on input "SĐT Người Nhận *" at bounding box center [62, 84] width 59 height 10
paste input "0966242797"
type input "0966242797"
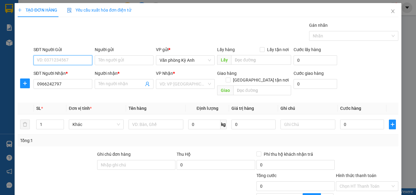
click at [66, 60] on input "SĐT Người Gửi" at bounding box center [62, 60] width 59 height 10
type input "0926698266"
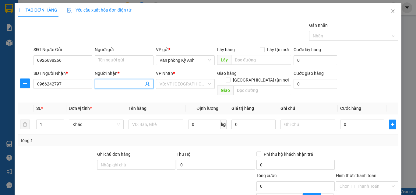
click at [124, 80] on span at bounding box center [124, 84] width 59 height 10
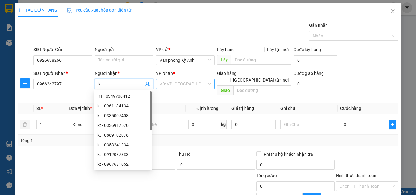
type input "kt"
click at [181, 83] on input "search" at bounding box center [183, 83] width 47 height 9
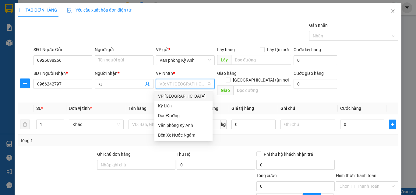
click at [177, 95] on div "VP Mỹ Đình" at bounding box center [183, 96] width 51 height 7
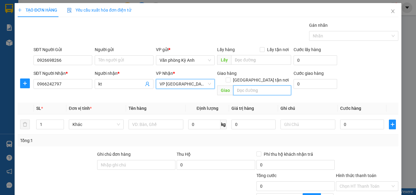
drag, startPoint x: 242, startPoint y: 84, endPoint x: 237, endPoint y: 90, distance: 7.5
click at [241, 86] on input "text" at bounding box center [262, 91] width 58 height 10
type input "cay xang nam hong"
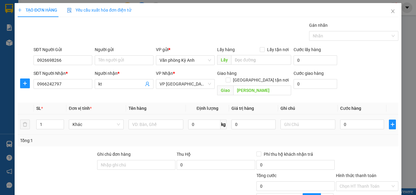
click at [159, 118] on div at bounding box center [155, 124] width 55 height 12
click at [160, 120] on input "text" at bounding box center [155, 125] width 55 height 10
type input "1 xop"
click at [344, 120] on input "0" at bounding box center [362, 125] width 44 height 10
type input "5"
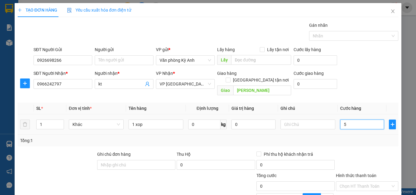
type input "5"
type input "500"
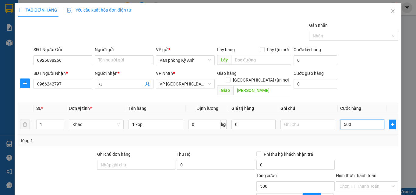
type input "5.000"
type input "50.000"
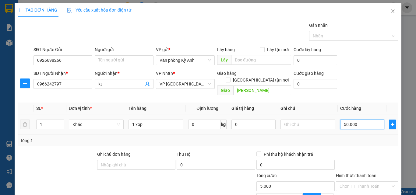
type input "50.000"
click at [340, 152] on div at bounding box center [367, 161] width 64 height 21
drag, startPoint x: 351, startPoint y: 171, endPoint x: 354, endPoint y: 159, distance: 12.2
click at [351, 169] on div "Transit Pickup Surcharge Ids Transit Deliver Surcharge Ids Transit Deliver Surc…" at bounding box center [208, 136] width 381 height 229
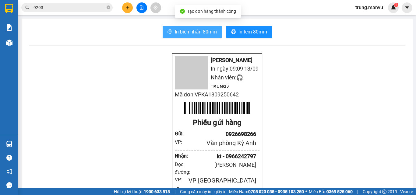
click at [183, 30] on span "In biên nhận 80mm" at bounding box center [196, 32] width 42 height 8
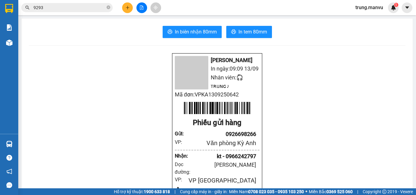
drag, startPoint x: 109, startPoint y: 6, endPoint x: 97, endPoint y: 8, distance: 11.4
click at [108, 6] on icon "close-circle" at bounding box center [109, 7] width 4 height 4
click at [97, 8] on input "text" at bounding box center [69, 7] width 72 height 7
click at [245, 32] on span "In tem 80mm" at bounding box center [252, 32] width 29 height 8
click at [142, 10] on button at bounding box center [141, 7] width 11 height 11
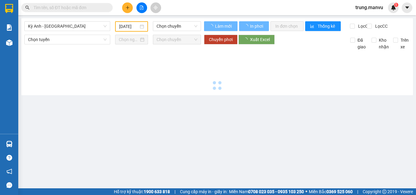
type input "13/09/2025"
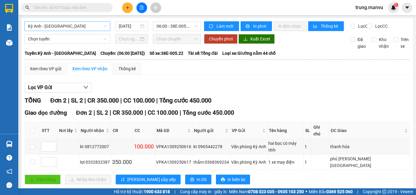
click at [84, 24] on span "Kỳ Anh - Hà Nội" at bounding box center [67, 26] width 79 height 9
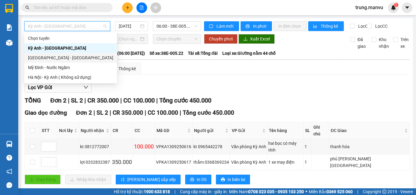
click at [60, 57] on div "Hà Nội - Kỳ Anh" at bounding box center [70, 57] width 85 height 7
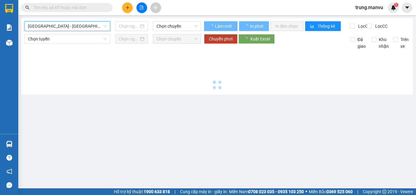
type input "13/09/2025"
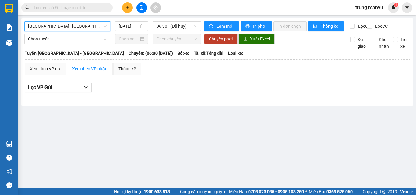
click at [80, 8] on input "text" at bounding box center [69, 7] width 72 height 7
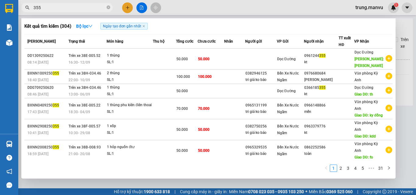
type input "355"
click at [195, 13] on div at bounding box center [208, 97] width 416 height 195
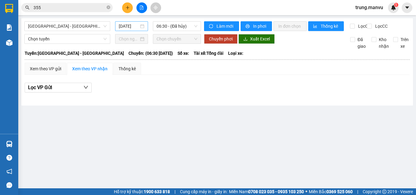
click at [134, 28] on input "13/09/2025" at bounding box center [129, 26] width 20 height 7
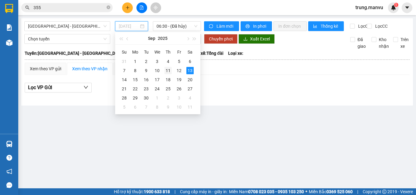
click at [167, 69] on div "11" at bounding box center [167, 70] width 7 height 7
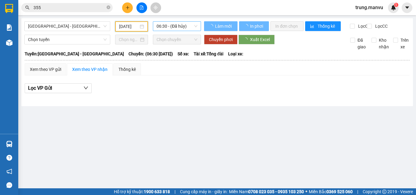
type input "11/09/2025"
click at [184, 26] on span "06:30 - (Đã hủy)" at bounding box center [176, 26] width 41 height 9
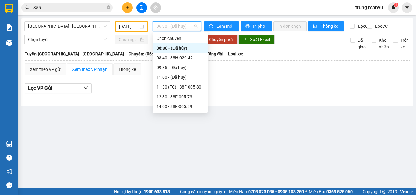
click at [186, 113] on div "14:31 (TC) - 38F-005.99" at bounding box center [179, 116] width 47 height 7
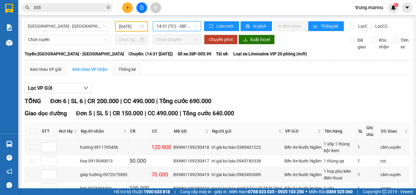
click at [170, 24] on span "14:31 (TC) - 38F-005.99" at bounding box center [176, 26] width 41 height 9
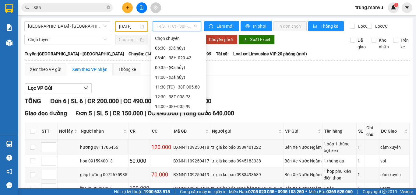
click at [178, 132] on div "16:31 (TC) - 38F-005.52" at bounding box center [178, 135] width 47 height 7
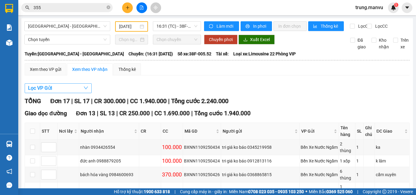
click at [84, 90] on icon "down" at bounding box center [86, 88] width 4 height 3
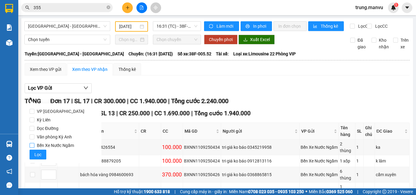
click at [60, 146] on span "Bến Xe Nước Ngầm" at bounding box center [55, 145] width 42 height 9
click at [34, 146] on input "Bến Xe Nước Ngầm" at bounding box center [32, 145] width 5 height 5
click at [43, 153] on button "Lọc" at bounding box center [38, 155] width 17 height 10
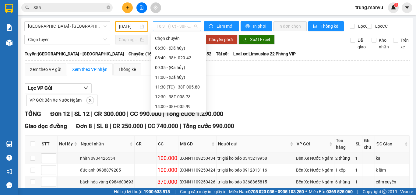
click at [177, 28] on span "16:31 (TC) - 38F-005.52" at bounding box center [176, 26] width 41 height 9
click at [179, 152] on div "18:30 - 38E-005.22" at bounding box center [178, 155] width 47 height 7
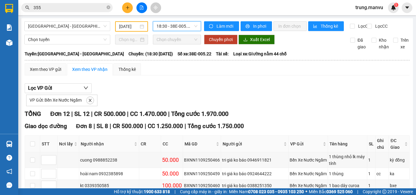
click at [184, 29] on span "18:30 - 38E-005.22" at bounding box center [176, 26] width 41 height 9
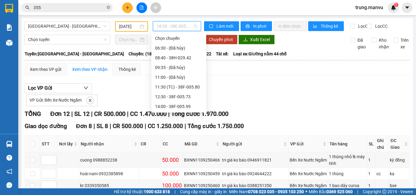
click at [184, 162] on div "21:00 - 38B-008.93" at bounding box center [178, 165] width 47 height 7
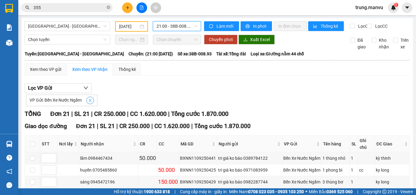
click at [90, 103] on icon "close" at bounding box center [90, 100] width 4 height 4
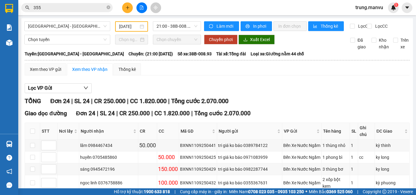
click at [78, 6] on input "355" at bounding box center [69, 7] width 72 height 7
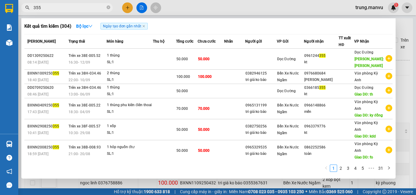
click at [78, 6] on input "355" at bounding box center [69, 7] width 72 height 7
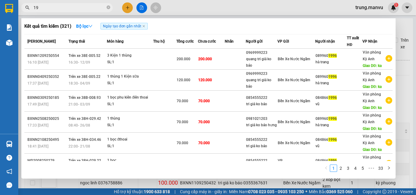
type input "1"
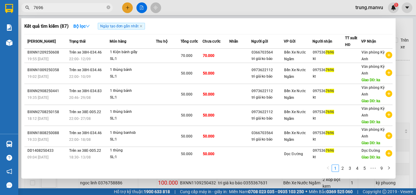
type input "7696"
drag, startPoint x: 261, startPoint y: 11, endPoint x: 254, endPoint y: 6, distance: 8.8
click at [260, 11] on div at bounding box center [208, 97] width 416 height 195
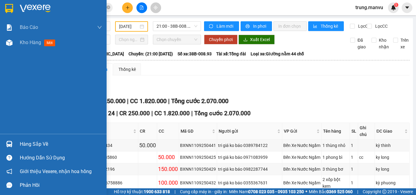
click at [32, 9] on img at bounding box center [35, 8] width 31 height 9
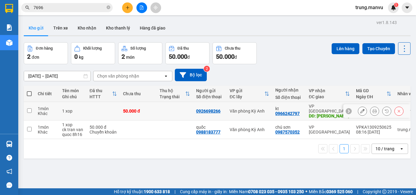
click at [169, 102] on td at bounding box center [174, 111] width 37 height 19
checkbox input "true"
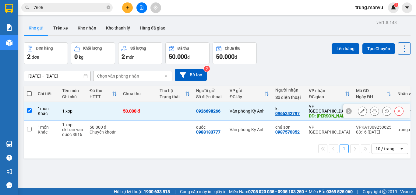
click at [164, 121] on td at bounding box center [174, 130] width 37 height 19
checkbox input "true"
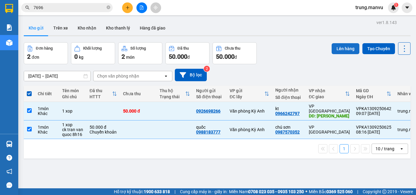
click at [337, 43] on button "Lên hàng" at bounding box center [346, 48] width 28 height 11
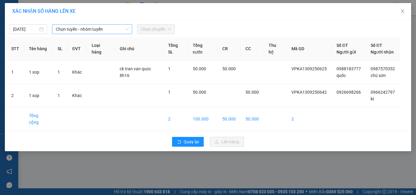
click at [77, 28] on span "Chọn tuyến - nhóm tuyến" at bounding box center [92, 29] width 73 height 9
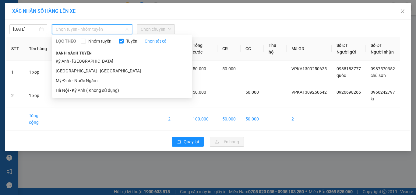
click at [70, 56] on div "Danh sách tuyến Kỳ Anh - Hà Nội Hà Nội - Kỳ Anh Mỹ Đình - Nước Ngầm Hà Nội - Kỳ…" at bounding box center [122, 73] width 140 height 46
click at [71, 61] on li "Kỳ Anh - Hà Nội" at bounding box center [122, 61] width 140 height 10
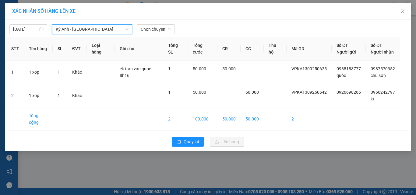
click at [154, 31] on span "Chọn chuyến" at bounding box center [156, 29] width 30 height 9
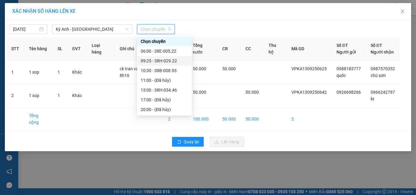
click at [171, 62] on div "09:25 - 38H-029.22" at bounding box center [164, 61] width 47 height 7
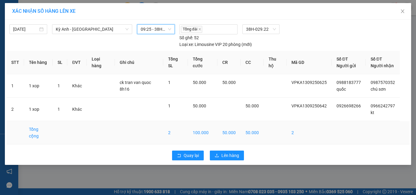
click at [230, 135] on td "50.000" at bounding box center [228, 132] width 23 height 23
click at [229, 151] on button "Lên hàng" at bounding box center [227, 156] width 34 height 10
click at [228, 152] on span "Lên hàng" at bounding box center [230, 155] width 18 height 7
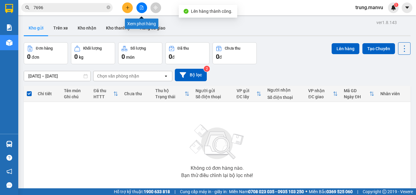
click at [143, 8] on icon "file-add" at bounding box center [141, 7] width 4 height 4
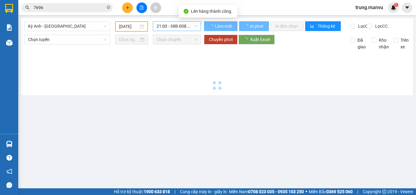
type input "13/09/2025"
click at [174, 22] on span "21:00 - 38B-008.93" at bounding box center [176, 26] width 41 height 9
click at [175, 28] on span "21:00 - 38B-008.93" at bounding box center [176, 26] width 41 height 9
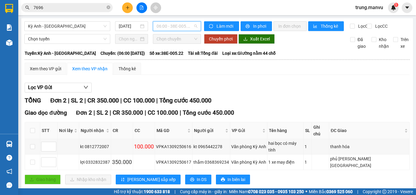
click at [159, 27] on span "06:00 - 38E-005.22" at bounding box center [176, 26] width 41 height 9
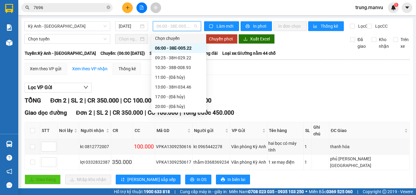
click at [70, 10] on input "7696" at bounding box center [69, 7] width 72 height 7
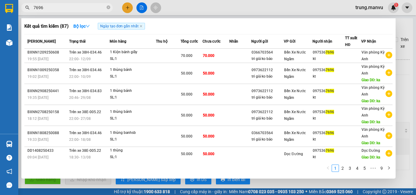
click at [266, 1] on div at bounding box center [208, 97] width 416 height 195
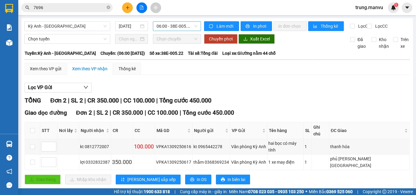
click at [171, 26] on span "06:00 - 38E-005.22" at bounding box center [176, 26] width 41 height 9
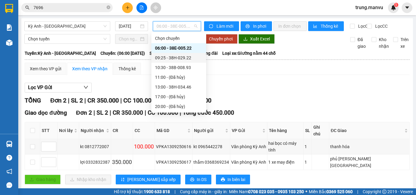
click at [177, 60] on div "09:25 - 38H-029.22" at bounding box center [178, 57] width 47 height 7
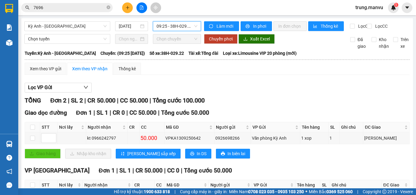
click at [164, 25] on span "09:25 - 38H-029.22" at bounding box center [176, 26] width 41 height 9
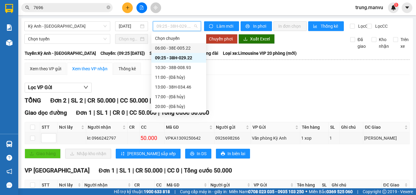
click at [176, 46] on div "06:00 - 38E-005.22" at bounding box center [178, 48] width 47 height 7
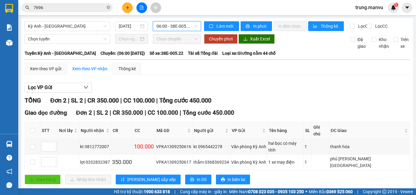
click at [123, 8] on button at bounding box center [127, 7] width 11 height 11
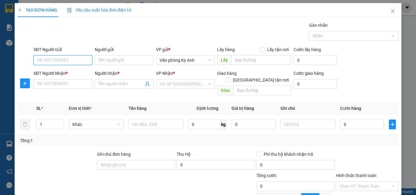
click at [82, 61] on input "SĐT Người Gửi" at bounding box center [62, 60] width 59 height 10
click at [61, 78] on div "SĐT Người Nhận *" at bounding box center [62, 74] width 59 height 9
click at [71, 58] on input "SĐT Người Gửi" at bounding box center [62, 60] width 59 height 10
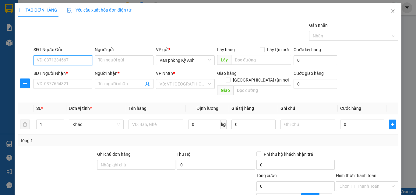
click at [71, 58] on input "SĐT Người Gửi" at bounding box center [62, 60] width 59 height 10
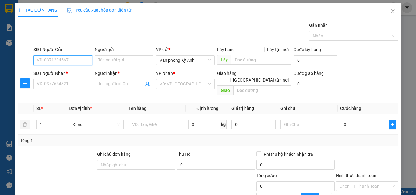
click at [72, 57] on input "SĐT Người Gửi" at bounding box center [62, 60] width 59 height 10
drag, startPoint x: 72, startPoint y: 55, endPoint x: 72, endPoint y: 52, distance: 3.4
click at [72, 54] on div "SĐT Người Gửi" at bounding box center [62, 50] width 59 height 9
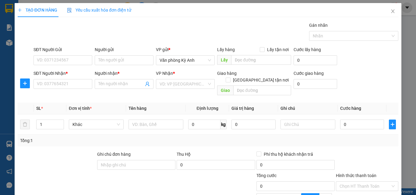
click at [72, 52] on div "SĐT Người Gửi" at bounding box center [62, 49] width 59 height 7
click at [72, 55] on input "SĐT Người Gửi" at bounding box center [62, 60] width 59 height 10
click at [65, 54] on div "SĐT Người Gửi" at bounding box center [62, 50] width 59 height 9
click at [64, 61] on input "SĐT Người Gửi" at bounding box center [62, 60] width 59 height 10
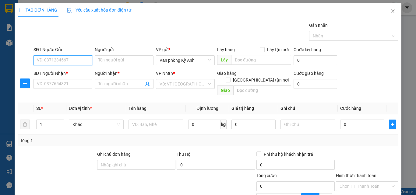
click at [64, 61] on input "SĐT Người Gửi" at bounding box center [62, 60] width 59 height 10
click at [65, 59] on input "SĐT Người Gửi" at bounding box center [62, 60] width 59 height 10
click at [65, 58] on input "SĐT Người Gửi" at bounding box center [62, 60] width 59 height 10
click at [65, 57] on input "SĐT Người Gửi" at bounding box center [62, 60] width 59 height 10
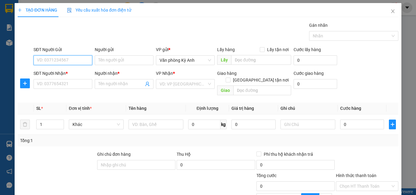
click at [65, 57] on input "SĐT Người Gửi" at bounding box center [62, 60] width 59 height 10
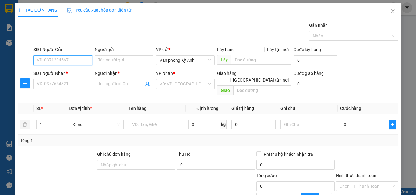
click at [65, 57] on input "SĐT Người Gửi" at bounding box center [62, 60] width 59 height 10
drag, startPoint x: 65, startPoint y: 54, endPoint x: 62, endPoint y: 43, distance: 12.3
click at [65, 54] on div "SĐT Người Gửi" at bounding box center [62, 50] width 59 height 9
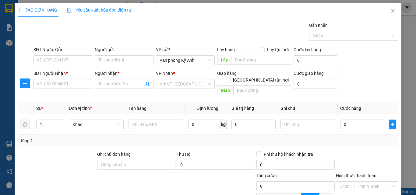
drag, startPoint x: 62, startPoint y: 43, endPoint x: 64, endPoint y: 31, distance: 11.7
click at [65, 37] on div "Gán nhãn Nhãn" at bounding box center [215, 32] width 367 height 21
click at [69, 57] on input "SĐT Người Gửi" at bounding box center [62, 60] width 59 height 10
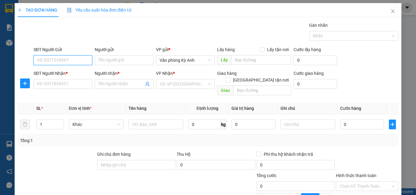
click at [69, 57] on input "SĐT Người Gửi" at bounding box center [62, 60] width 59 height 10
click at [69, 56] on input "SĐT Người Gửi" at bounding box center [62, 60] width 59 height 10
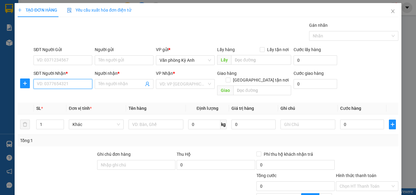
click at [75, 83] on input "SĐT Người Nhận *" at bounding box center [62, 84] width 59 height 10
click at [259, 87] on input "text" at bounding box center [262, 91] width 58 height 10
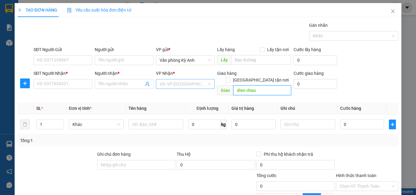
type input "dien chau"
click at [176, 80] on input "search" at bounding box center [183, 83] width 47 height 9
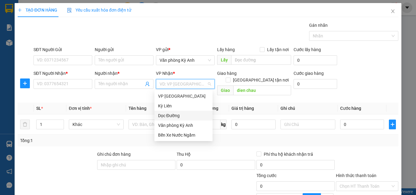
click at [176, 115] on div "Dọc Đường" at bounding box center [183, 115] width 51 height 7
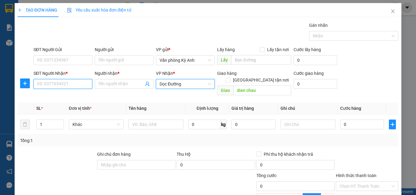
click at [79, 87] on input "SĐT Người Nhận *" at bounding box center [62, 84] width 59 height 10
click at [76, 86] on input "0347171686" at bounding box center [62, 84] width 59 height 10
click at [45, 85] on input "0347171686" at bounding box center [62, 84] width 59 height 10
click at [48, 85] on input "0347171686" at bounding box center [62, 84] width 59 height 10
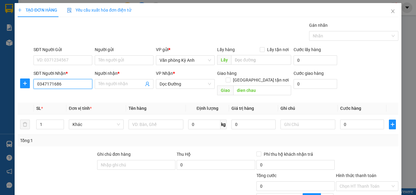
click at [63, 85] on input "0347171686" at bounding box center [62, 84] width 59 height 10
type input "0347171686"
click at [122, 87] on input "Người nhận *" at bounding box center [120, 84] width 45 height 7
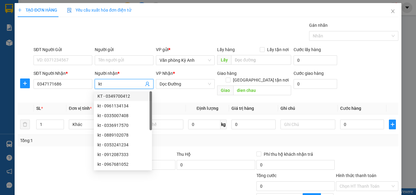
type input "kt"
click at [162, 96] on div "Transit Pickup Surcharge Ids Transit Deliver Surcharge Ids Transit Deliver Surc…" at bounding box center [208, 136] width 381 height 229
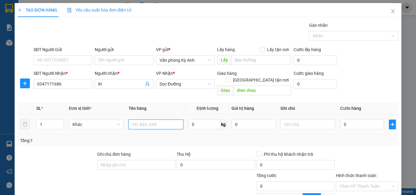
click at [159, 120] on input "text" at bounding box center [155, 125] width 55 height 10
type input "1 xop"
type input "5"
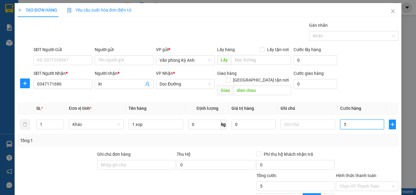
type input "50"
type input "500"
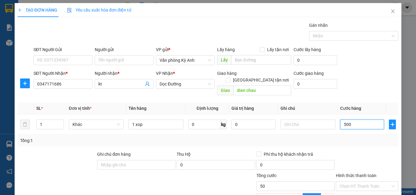
type input "500"
type input "5.000"
type input "50.000"
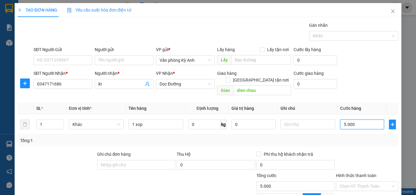
type input "50.000"
click at [328, 151] on div "Phí thu hộ khách nhận trả" at bounding box center [295, 154] width 78 height 7
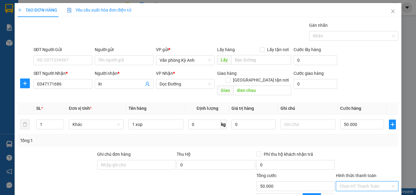
click at [361, 182] on input "Hình thức thanh toán" at bounding box center [364, 186] width 51 height 9
click at [342, 188] on div "Tại văn phòng" at bounding box center [363, 191] width 54 height 7
type input "0"
click at [346, 182] on span "Tại văn phòng" at bounding box center [366, 186] width 55 height 9
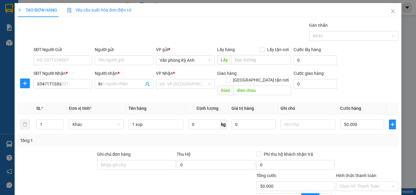
type input "0"
drag, startPoint x: 62, startPoint y: 92, endPoint x: 67, endPoint y: 84, distance: 9.0
click at [62, 92] on div "Transit Pickup Surcharge Ids Transit Deliver Surcharge Ids Transit Deliver Surc…" at bounding box center [208, 136] width 381 height 229
click at [68, 83] on input "SĐT Người Nhận *" at bounding box center [62, 84] width 59 height 10
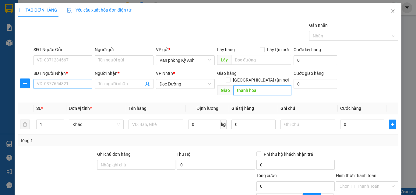
type input "thanh hoa"
click at [67, 75] on b "*" at bounding box center [67, 73] width 2 height 5
click at [67, 79] on input "SĐT Người Nhận *" at bounding box center [62, 84] width 59 height 10
type input "0982352934"
type input "Thương"
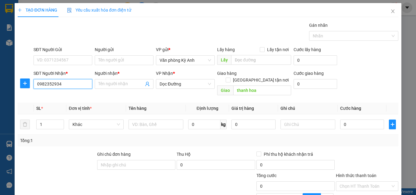
type input "thanh hóa"
type input "0982352934"
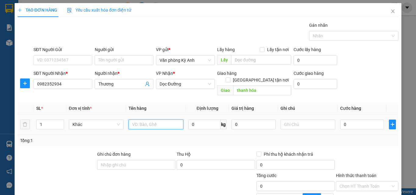
click at [171, 120] on input "text" at bounding box center [155, 125] width 55 height 10
type input "1 boc"
type input "5"
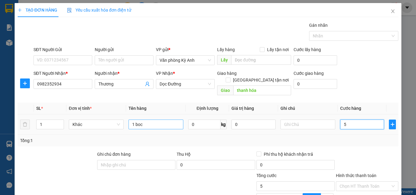
type input "50"
type input "500"
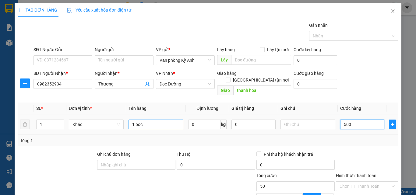
type input "500"
type input "5.000"
type input "50.000"
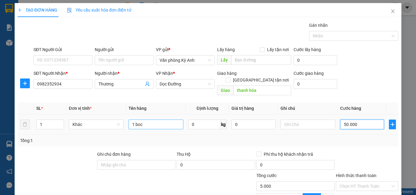
type input "50.000"
click at [381, 182] on input "Hình thức thanh toán" at bounding box center [364, 186] width 51 height 9
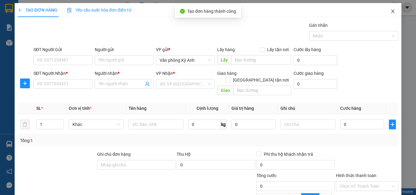
click at [392, 12] on span "Close" at bounding box center [392, 11] width 17 height 17
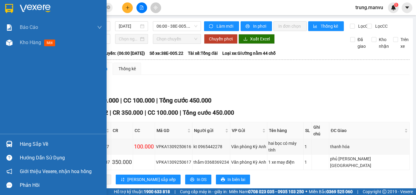
click at [24, 2] on div at bounding box center [53, 10] width 107 height 20
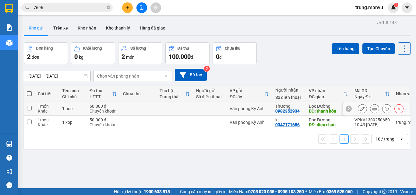
click at [372, 108] on icon at bounding box center [374, 109] width 4 height 4
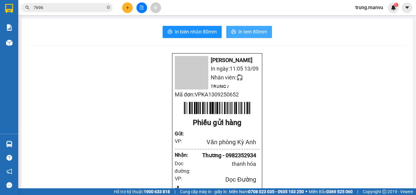
click at [241, 29] on span "In tem 80mm" at bounding box center [252, 32] width 29 height 8
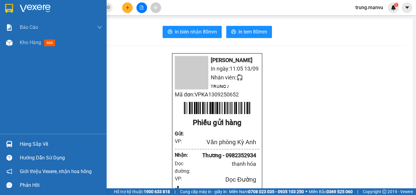
click at [37, 9] on img at bounding box center [35, 8] width 31 height 9
click at [42, 7] on img at bounding box center [35, 8] width 31 height 9
click at [26, 8] on img at bounding box center [35, 8] width 31 height 9
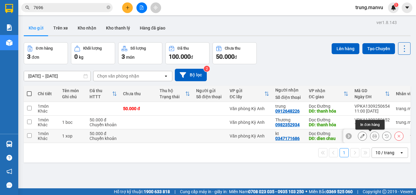
click at [372, 137] on icon at bounding box center [374, 136] width 4 height 4
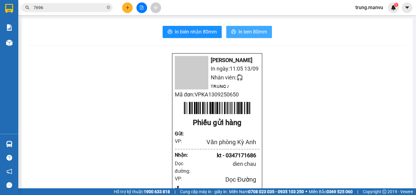
click at [245, 33] on span "In tem 80mm" at bounding box center [252, 32] width 29 height 8
click at [61, 6] on input "7696" at bounding box center [69, 7] width 72 height 7
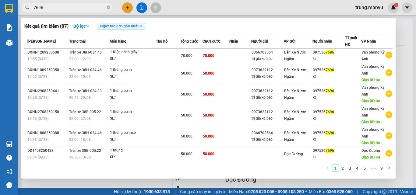
click at [61, 6] on input "7696" at bounding box center [69, 7] width 72 height 7
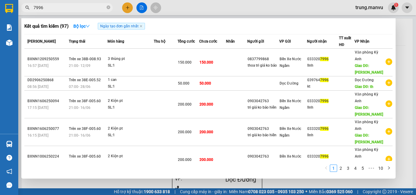
click at [198, 9] on div at bounding box center [208, 97] width 416 height 195
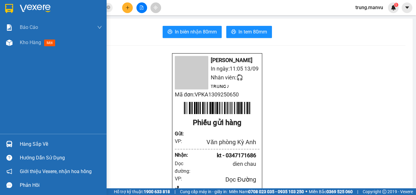
click at [22, 8] on img at bounding box center [35, 8] width 31 height 9
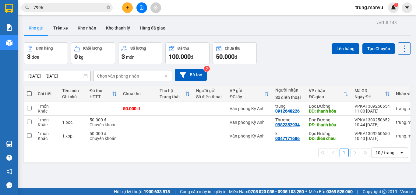
click at [145, 9] on button at bounding box center [141, 7] width 11 height 11
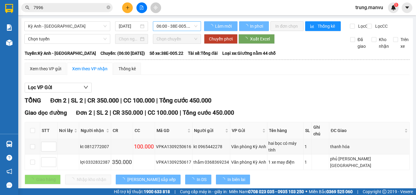
click at [182, 26] on span "06:00 - 38E-005.22" at bounding box center [176, 26] width 41 height 9
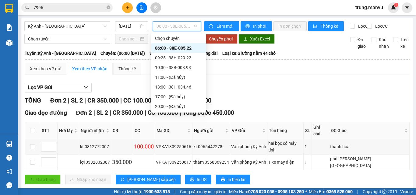
click at [182, 26] on span "06:00 - 38E-005.22" at bounding box center [176, 26] width 41 height 9
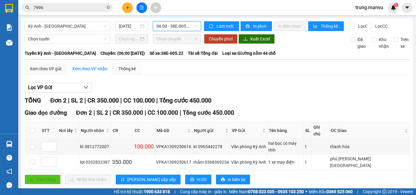
click at [182, 26] on span "06:00 - 38E-005.22" at bounding box center [176, 26] width 41 height 9
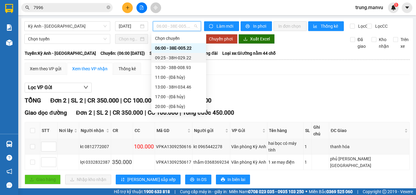
click at [182, 55] on div "09:25 - 38H-029.22" at bounding box center [178, 57] width 47 height 7
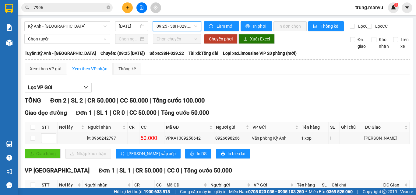
click at [173, 26] on span "09:25 - 38H-029.22" at bounding box center [176, 26] width 41 height 9
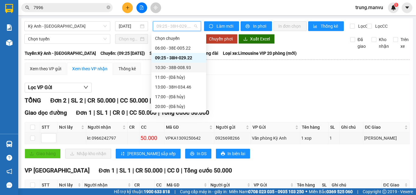
click at [177, 66] on div "10:30 - 38B-008.93" at bounding box center [178, 67] width 47 height 7
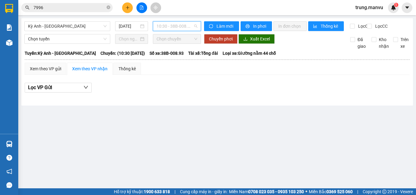
click at [181, 27] on span "10:30 - 38B-008.93" at bounding box center [176, 26] width 41 height 9
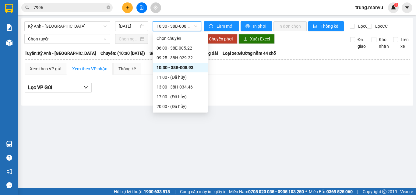
click at [181, 27] on span "10:30 - 38B-008.93" at bounding box center [176, 26] width 41 height 9
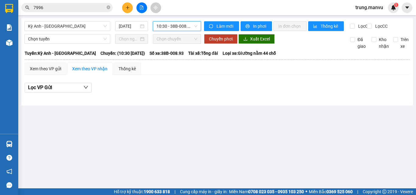
click at [181, 27] on span "10:30 - 38B-008.93" at bounding box center [176, 26] width 41 height 9
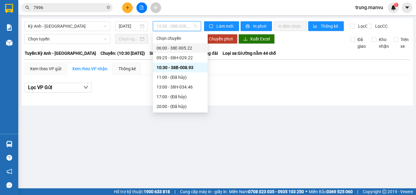
click at [178, 49] on div "06:00 - 38E-005.22" at bounding box center [179, 48] width 47 height 7
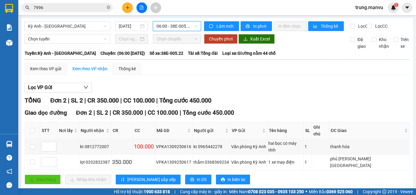
click at [49, 5] on input "7996" at bounding box center [69, 7] width 72 height 7
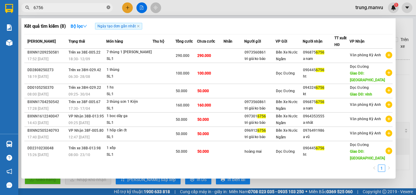
click at [109, 5] on span at bounding box center [109, 8] width 4 height 6
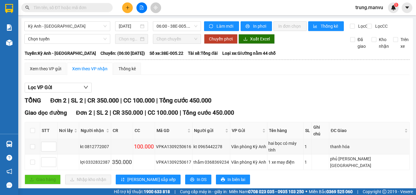
click at [86, 6] on input "text" at bounding box center [69, 7] width 72 height 7
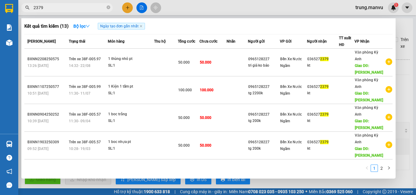
click at [92, 11] on input "2379" at bounding box center [69, 7] width 72 height 7
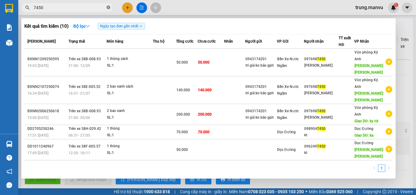
click at [108, 6] on icon "close-circle" at bounding box center [109, 7] width 4 height 4
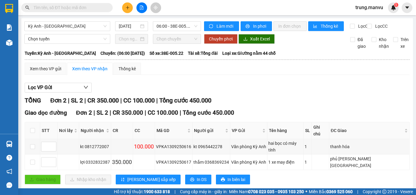
click at [96, 8] on input "text" at bounding box center [69, 7] width 72 height 7
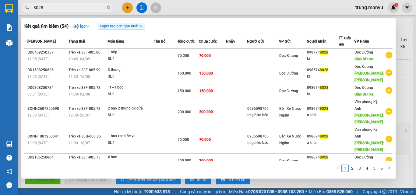
click at [178, 17] on div at bounding box center [208, 97] width 416 height 195
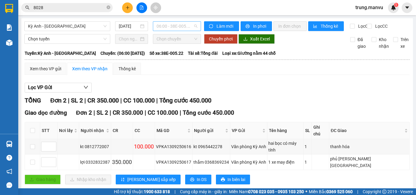
click at [165, 27] on span "06:00 - 38E-005.22" at bounding box center [176, 26] width 41 height 9
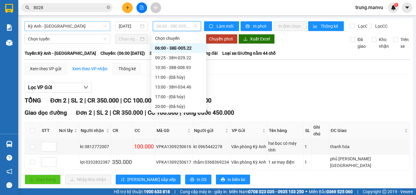
click at [77, 29] on span "Kỳ Anh - Hà Nội" at bounding box center [67, 26] width 79 height 9
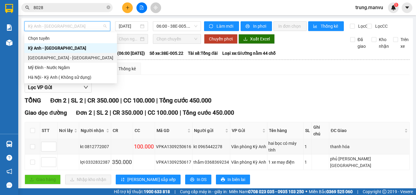
click at [79, 58] on div "Hà Nội - Kỳ Anh" at bounding box center [70, 57] width 85 height 7
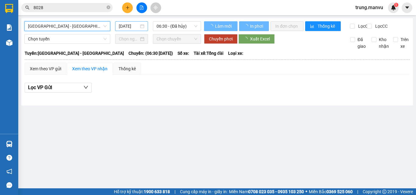
click at [129, 25] on input "13/09/2025" at bounding box center [129, 26] width 20 height 7
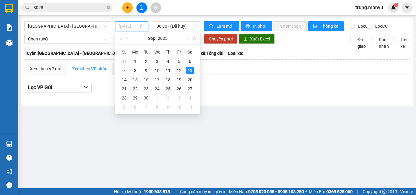
click at [179, 70] on div "12" at bounding box center [178, 70] width 7 height 7
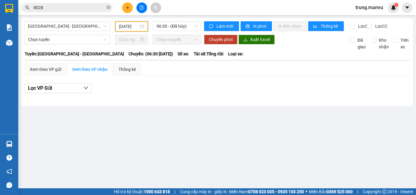
click at [181, 26] on span "06:30 - (Đã hủy)" at bounding box center [176, 26] width 41 height 9
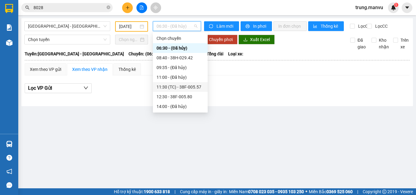
click at [188, 89] on div "11:30 (TC) - 38F-005.57" at bounding box center [179, 87] width 47 height 7
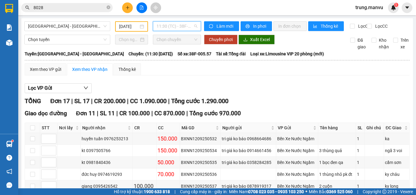
click at [164, 27] on span "11:30 (TC) - 38F-005.57" at bounding box center [176, 26] width 41 height 9
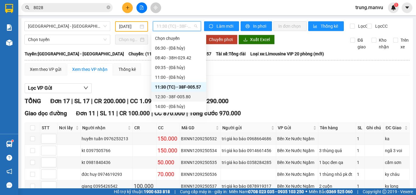
click at [173, 95] on div "12:30 - 38F-005.80" at bounding box center [178, 96] width 47 height 7
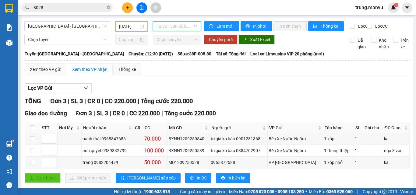
click at [180, 23] on span "12:30 - 38F-005.80" at bounding box center [176, 26] width 41 height 9
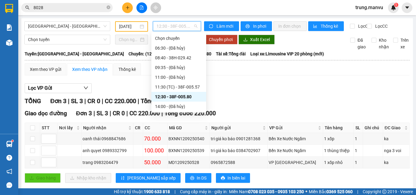
click at [194, 113] on div "14:30 (TC) - 38F-005.73" at bounding box center [178, 116] width 47 height 7
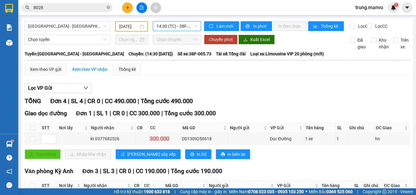
click at [163, 22] on span "14:30 (TC) - 38F-005.73" at bounding box center [176, 26] width 41 height 9
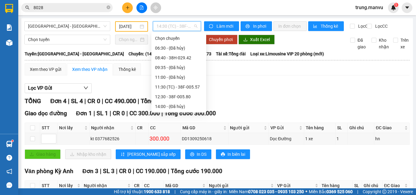
click at [190, 132] on div "16:30 (TC) - 38E-005.52" at bounding box center [178, 135] width 47 height 7
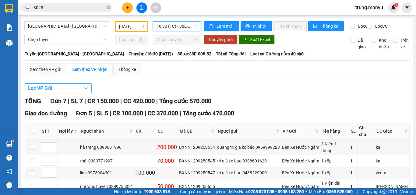
click at [80, 93] on button "Lọc VP Gửi" at bounding box center [58, 88] width 67 height 10
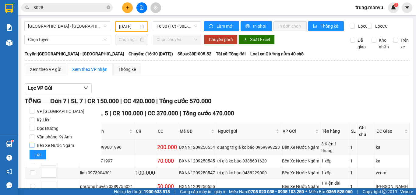
click at [53, 146] on span "Bến Xe Nước Ngầm" at bounding box center [55, 145] width 42 height 9
click at [34, 146] on input "Bến Xe Nước Ngầm" at bounding box center [32, 145] width 5 height 5
click at [37, 153] on span "Lọc" at bounding box center [37, 154] width 7 height 7
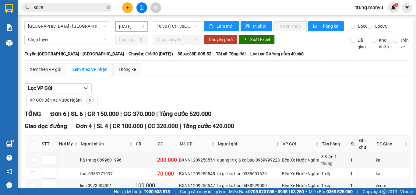
click at [283, 86] on div "Lọc VP Gửi VP Gửi: Bến Xe Nước Ngầm TỔNG Đơn 6 | SL 6 | CR 150.000 | CC 370.00…" at bounding box center [217, 189] width 385 height 219
click at [179, 29] on span "16:30 (TC) - 38E-005.52" at bounding box center [176, 26] width 41 height 9
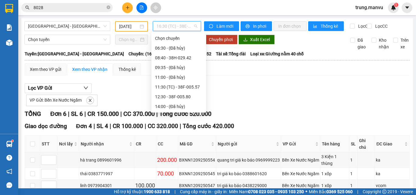
click at [190, 152] on div "18:30 - 38E-005.22" at bounding box center [178, 155] width 47 height 7
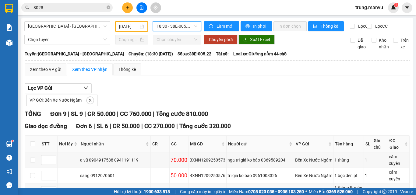
click at [177, 25] on span "18:30 - 38E-005.22" at bounding box center [176, 26] width 41 height 9
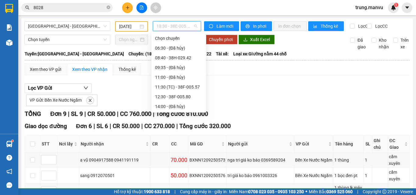
click at [181, 162] on div "21:00 - 38B-008.93" at bounding box center [178, 165] width 47 height 7
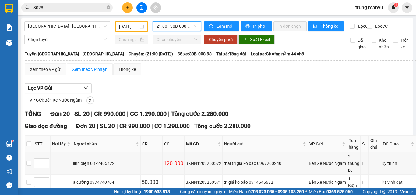
click at [76, 8] on input "8028" at bounding box center [69, 7] width 72 height 7
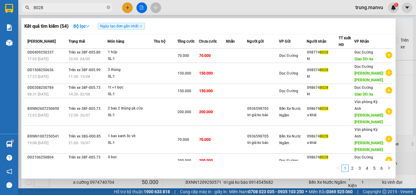
drag, startPoint x: 76, startPoint y: 8, endPoint x: 77, endPoint y: 3, distance: 5.6
click at [76, 8] on input "8028" at bounding box center [69, 7] width 72 height 7
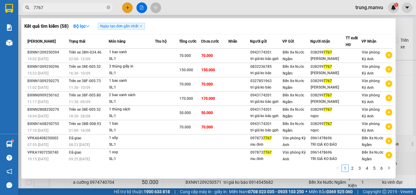
click at [68, 6] on input "7767" at bounding box center [69, 7] width 72 height 7
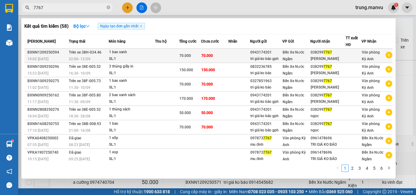
drag, startPoint x: 334, startPoint y: 53, endPoint x: 310, endPoint y: 53, distance: 24.4
click at [311, 53] on div "038299 7767" at bounding box center [328, 52] width 34 height 6
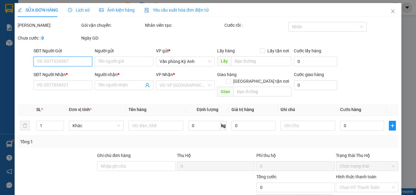
click at [93, 6] on div "SỬA ĐƠN HÀNG Lịch sử Ảnh kiện hàng Yêu cầu xuất hóa đơn điện tử" at bounding box center [113, 10] width 191 height 14
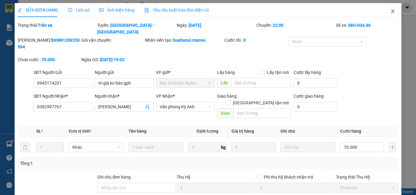
click at [390, 13] on icon "close" at bounding box center [392, 11] width 5 height 5
click at [390, 12] on div "1" at bounding box center [393, 7] width 11 height 11
click at [387, 13] on body "Kết quả tìm kiếm ( 58 ) Bộ lọc Ngày tạo đơn gần nhất Mã ĐH Trạng thái Món hàng …" at bounding box center [208, 97] width 416 height 195
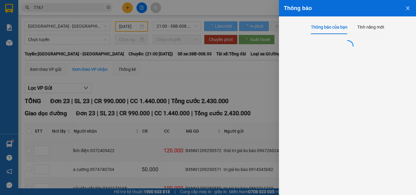
click at [229, 84] on div at bounding box center [208, 97] width 416 height 195
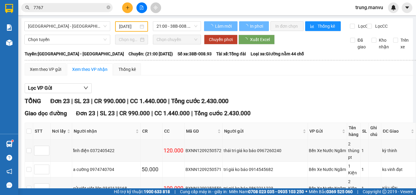
click at [416, 7] on div "Thông báo Thông báo của bạn Tính năng mới Tất cả Chưa có thông báo mới ;" at bounding box center [416, 97] width 0 height 195
click at [62, 7] on input "7767" at bounding box center [69, 7] width 72 height 7
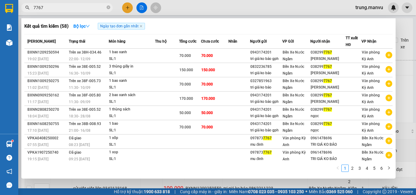
paste input "038299"
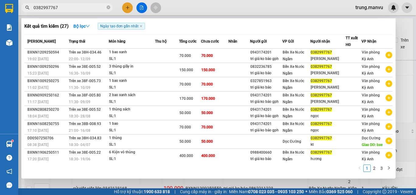
type input "0382997767"
click at [188, 30] on div "Kết quả tìm kiếm ( 27 ) Bộ lọc Ngày tạo đơn gần nhất" at bounding box center [208, 26] width 368 height 10
